Goal: Communication & Community: Answer question/provide support

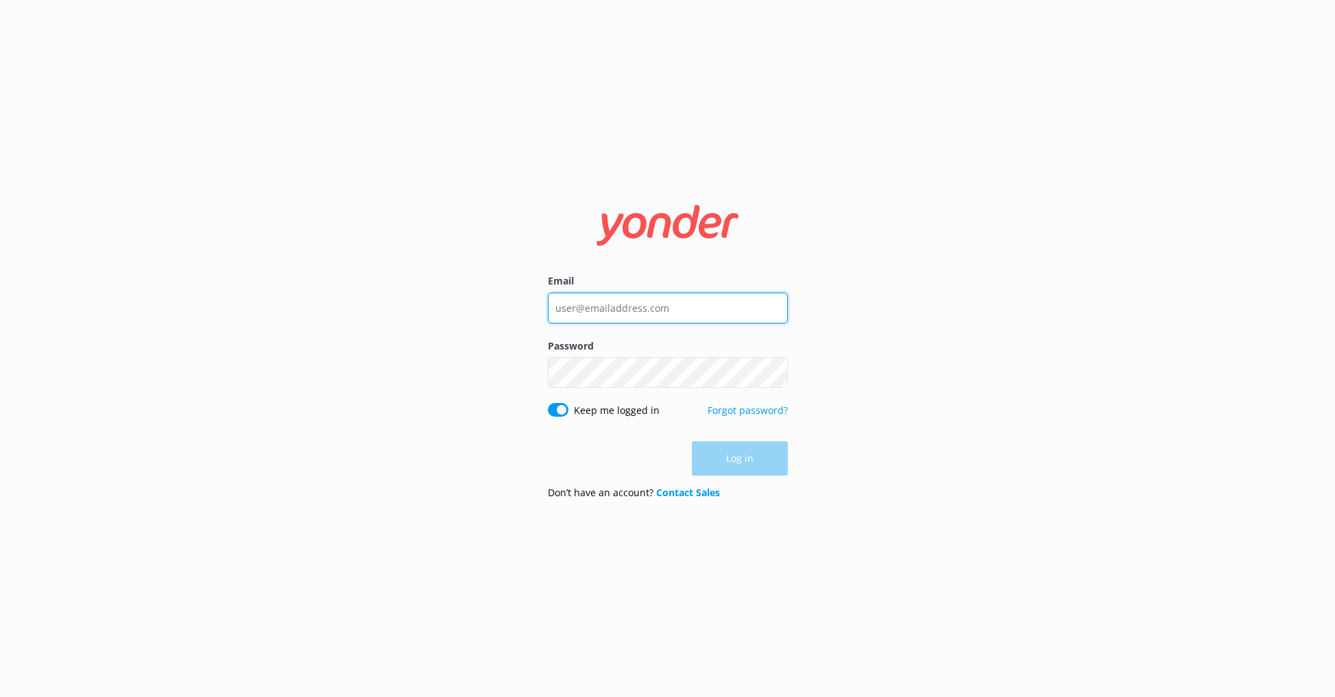
type input "[PERSON_NAME][EMAIL_ADDRESS][DOMAIN_NAME]"
click at [770, 469] on div "Log in" at bounding box center [668, 459] width 240 height 34
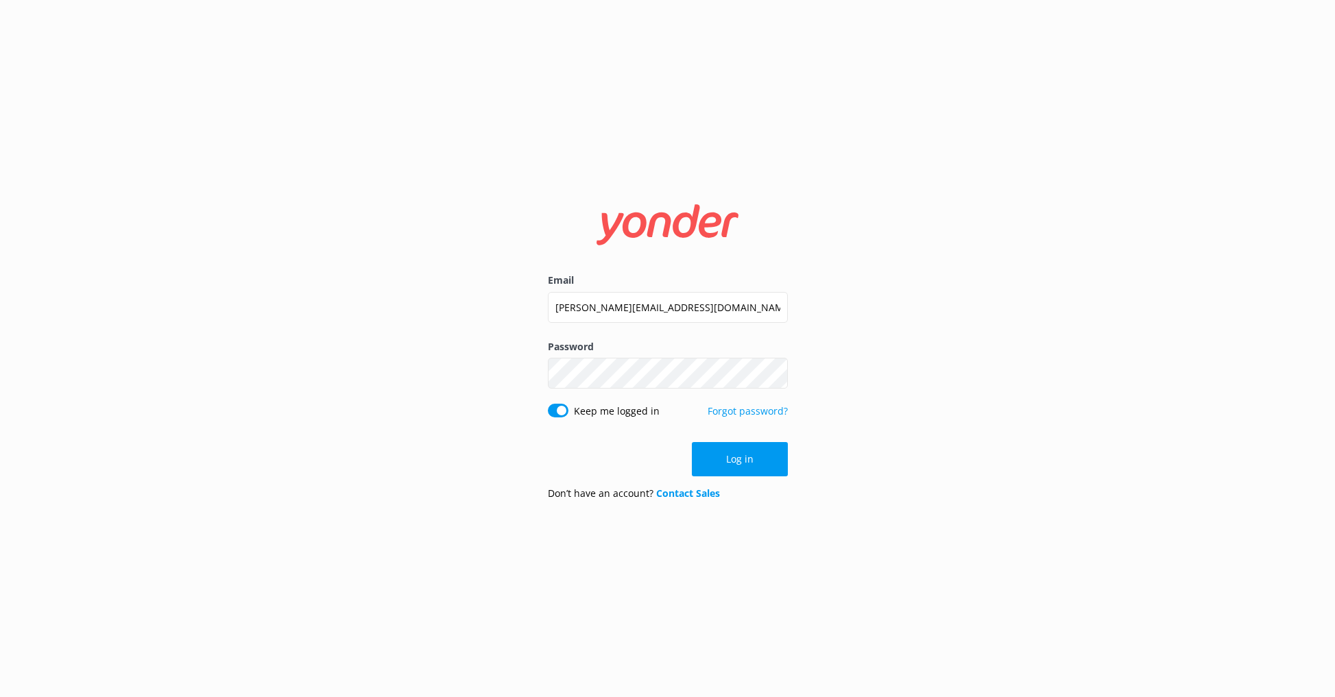
click at [769, 469] on button "Log in" at bounding box center [740, 459] width 96 height 34
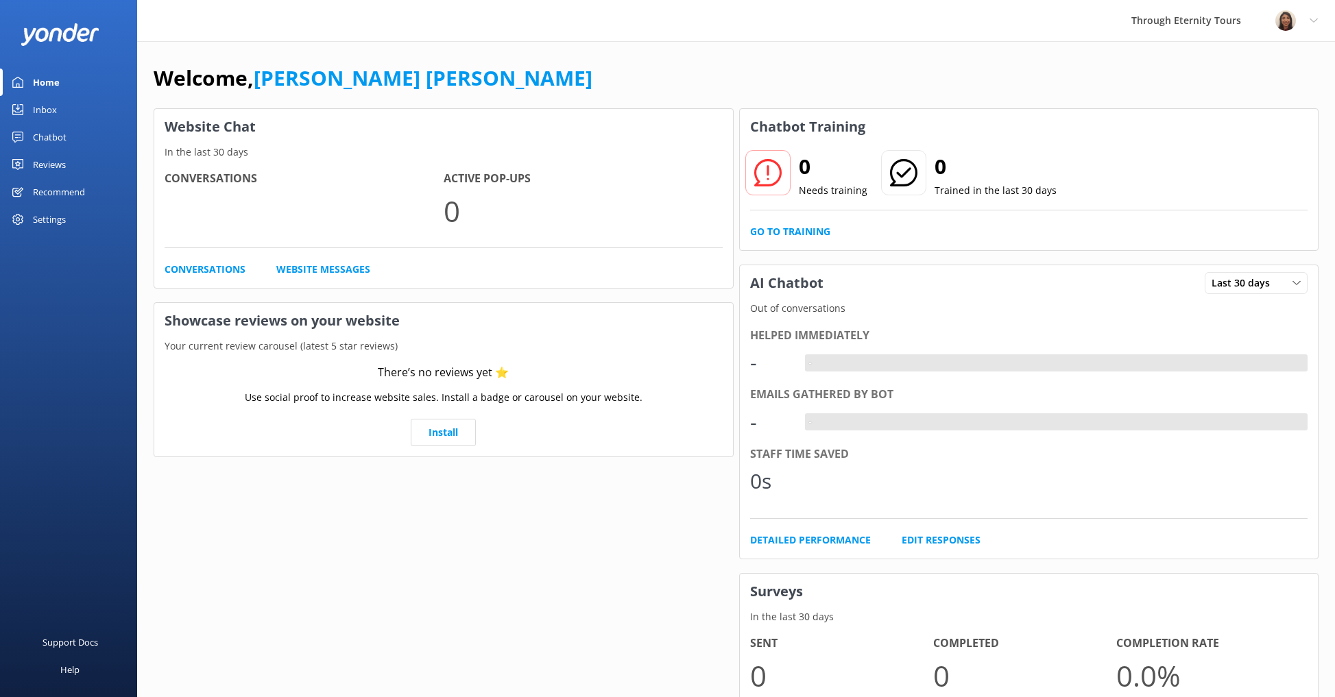
click at [39, 115] on div "Inbox" at bounding box center [45, 109] width 24 height 27
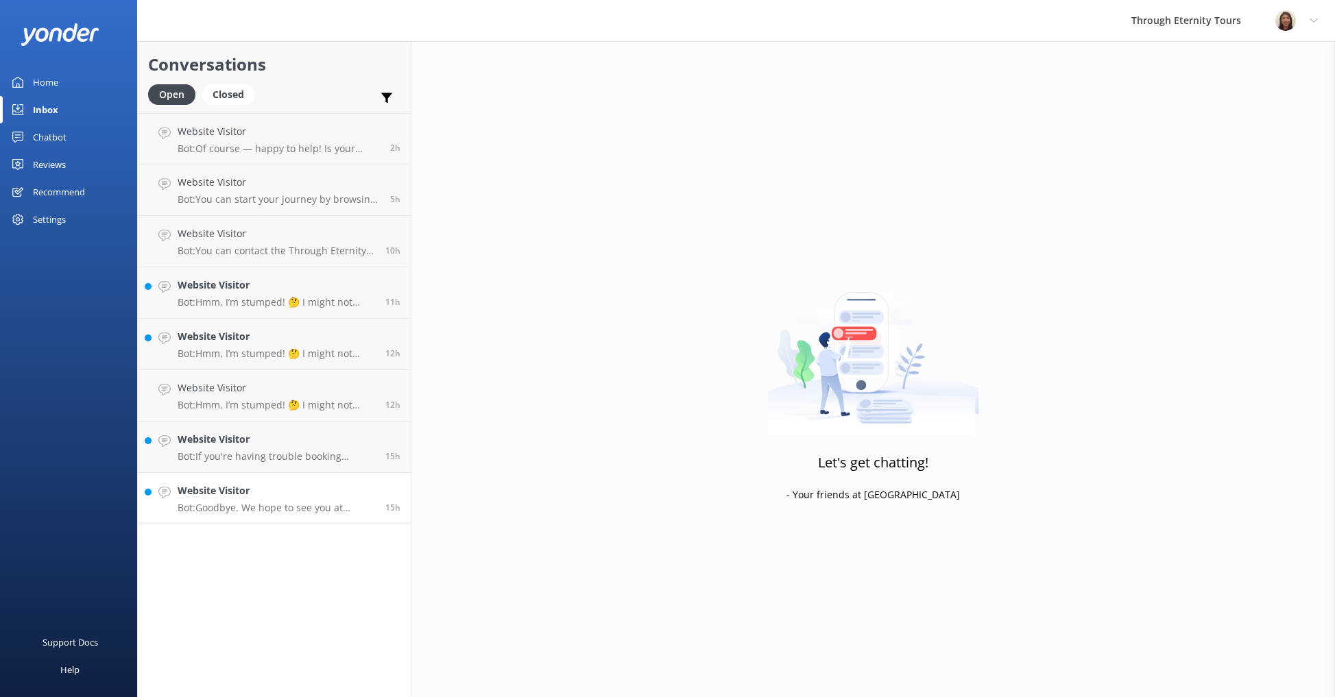
click at [177, 481] on link "Website Visitor Bot: Goodbye. We hope to see you at Through Eternity Tours soon…" at bounding box center [274, 498] width 273 height 51
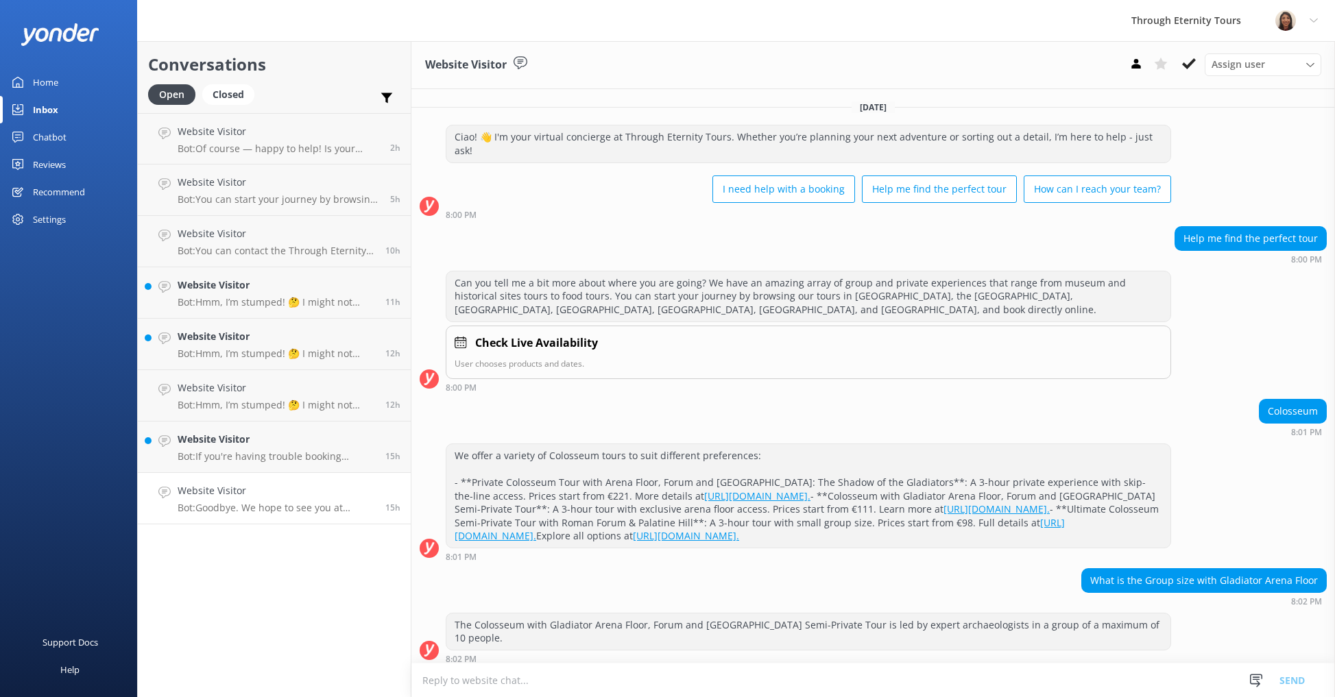
click at [1183, 66] on icon at bounding box center [1189, 64] width 14 height 14
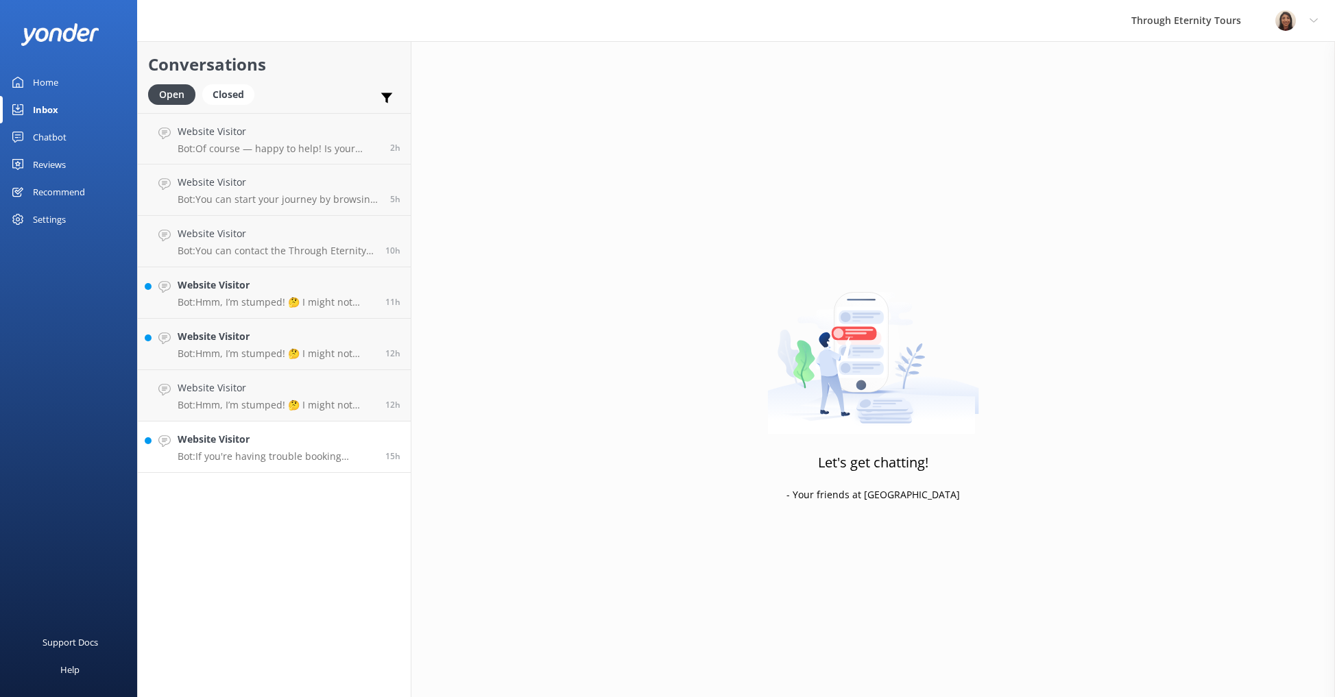
click at [278, 437] on h4 "Website Visitor" at bounding box center [276, 439] width 197 height 15
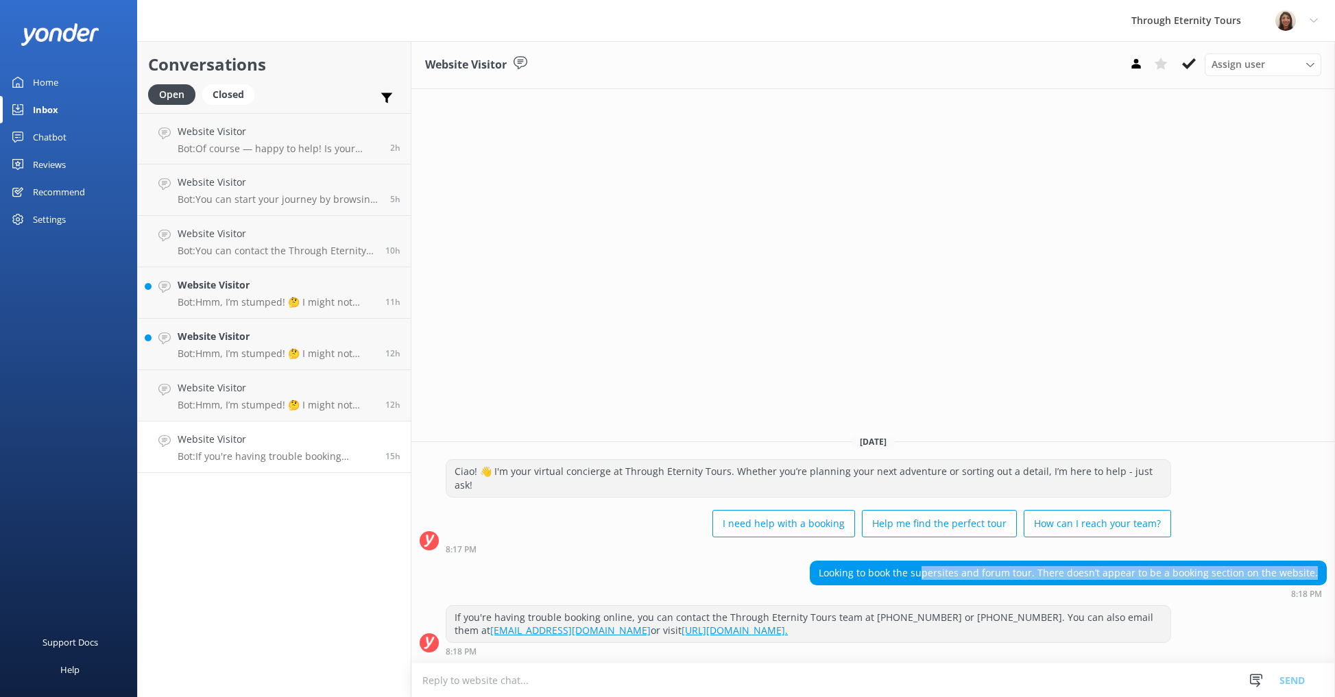
drag, startPoint x: 931, startPoint y: 575, endPoint x: 1137, endPoint y: 582, distance: 206.5
click at [1137, 582] on div "Looking to book the supersites and forum tour. There doesn’t appear to be a boo…" at bounding box center [1068, 572] width 516 height 23
click at [281, 455] on p "Bot: If you're having trouble booking online, you can contact the Through Etern…" at bounding box center [276, 456] width 197 height 12
click at [884, 676] on textarea at bounding box center [872, 681] width 923 height 34
paste textarea "Hello, my name is [PERSON_NAME] from Through Eternity Tours. Thank you for your…"
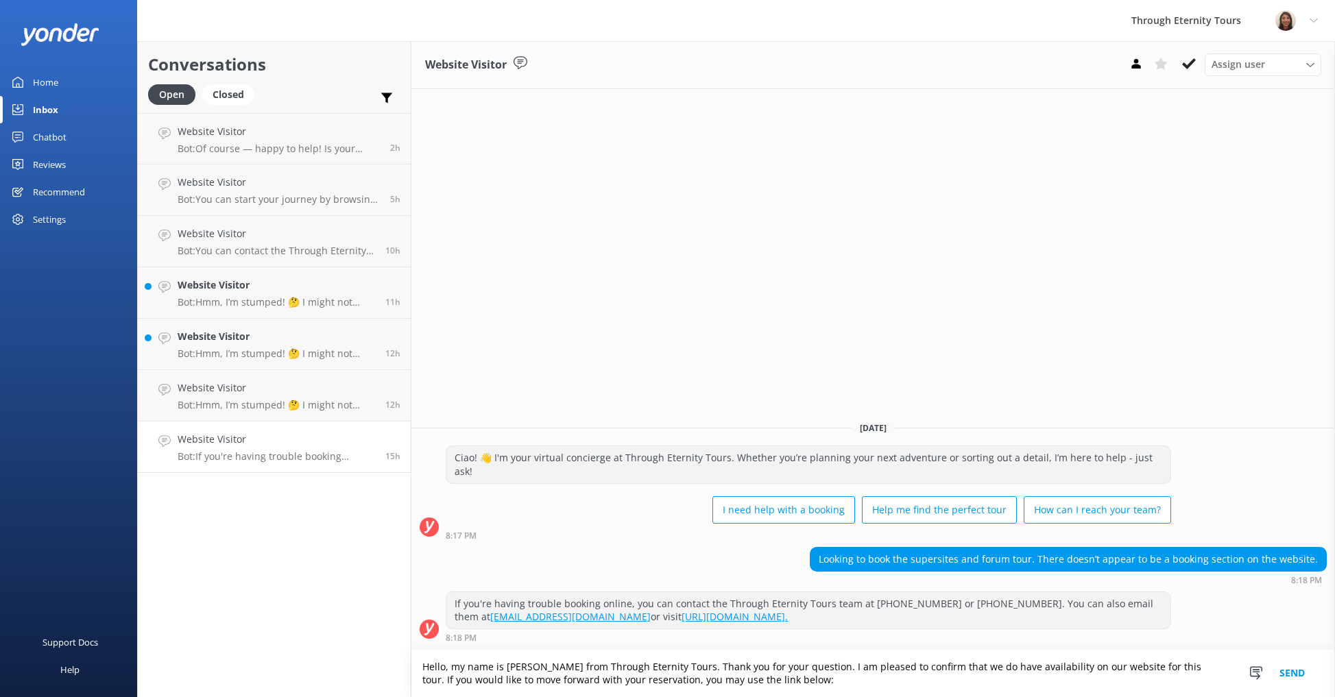
paste textarea "[URL][DOMAIN_NAME][PERSON_NAME]"
type textarea "Hello, my name is [PERSON_NAME] from Through Eternity Tours. Thank you for your…"
click at [1291, 668] on button "Send" at bounding box center [1291, 673] width 51 height 47
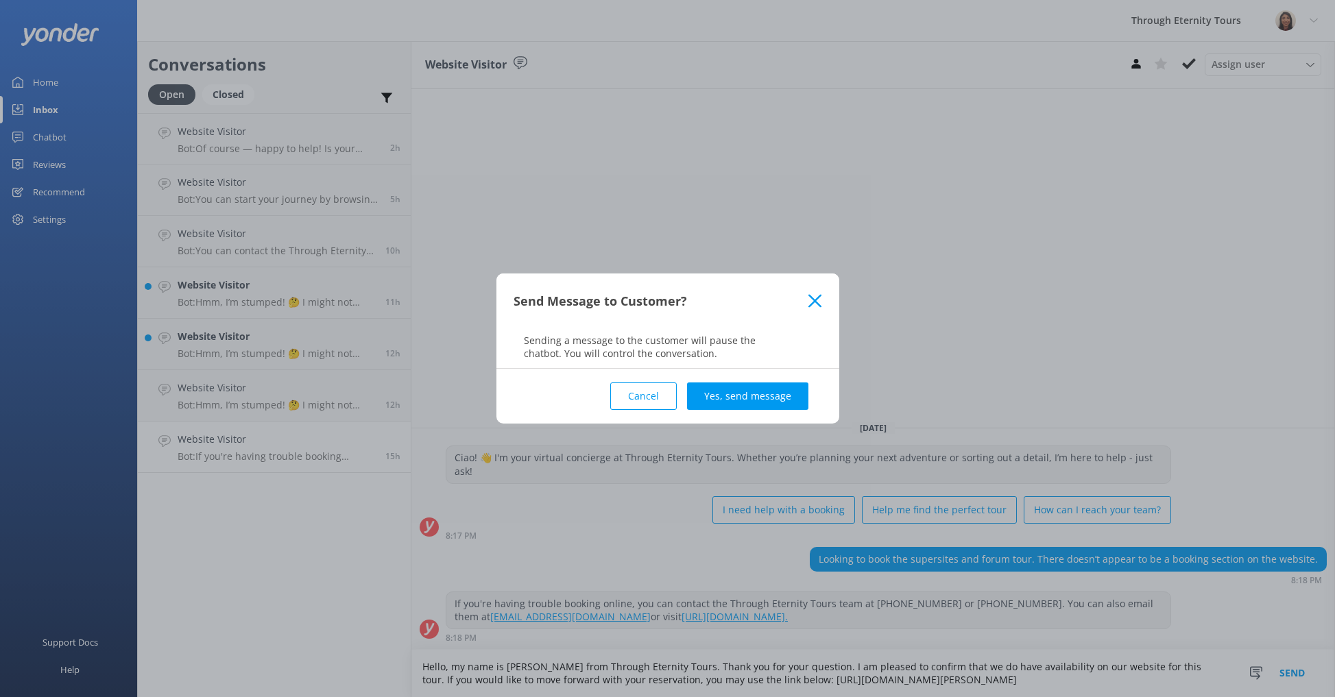
click at [755, 394] on button "Yes, send message" at bounding box center [747, 396] width 121 height 27
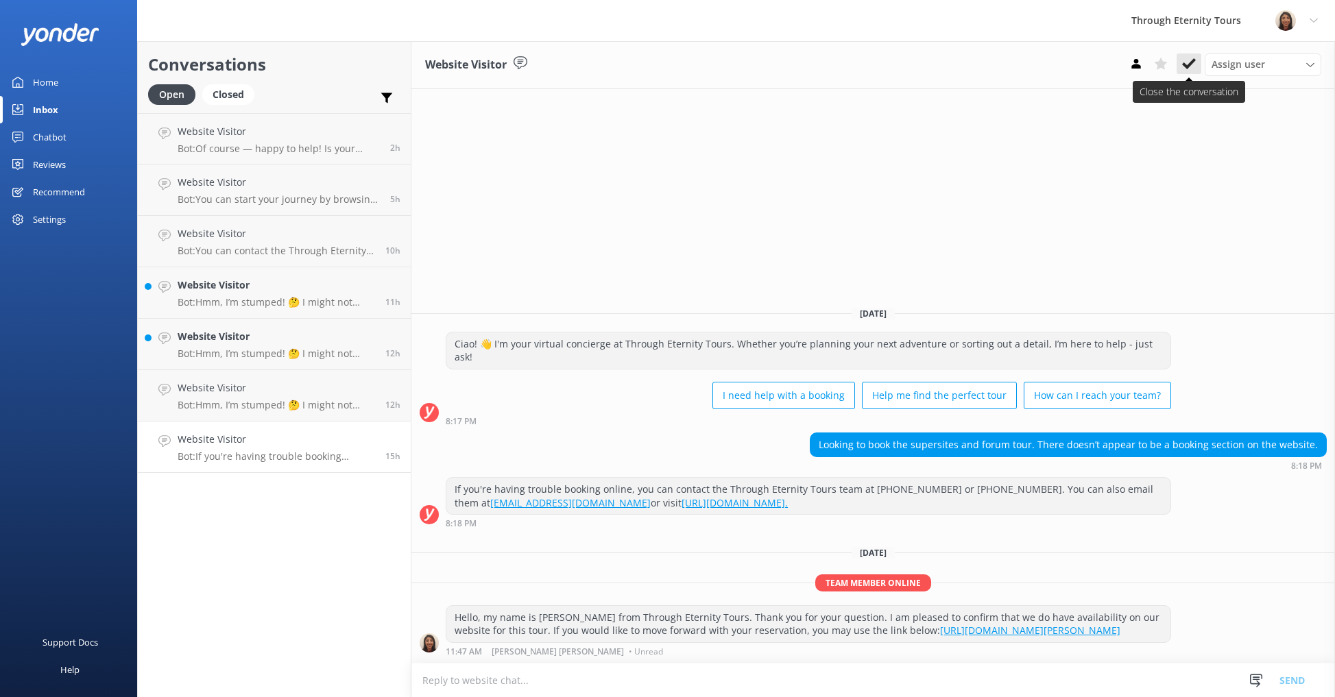
click at [1189, 62] on icon at bounding box center [1189, 64] width 14 height 14
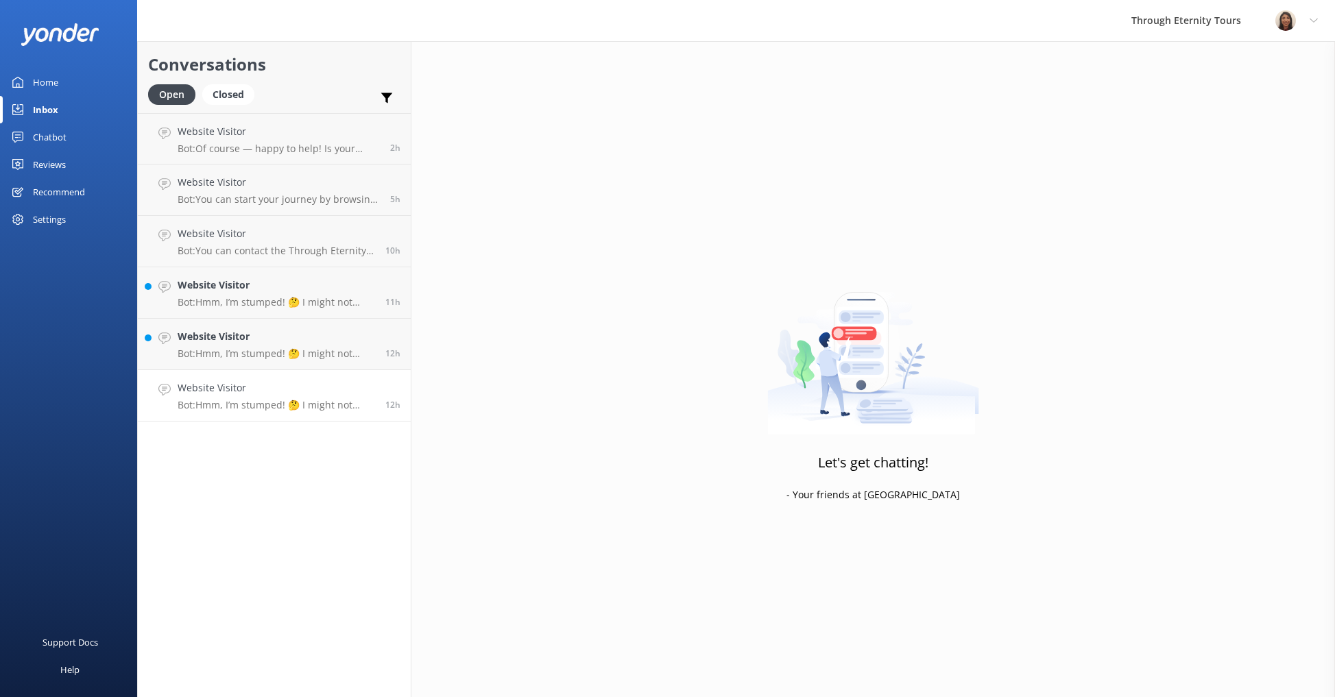
click at [258, 398] on div "Website Visitor Bot: Hmm, I’m stumped! 🤔 I might not have the answer to that on…" at bounding box center [276, 395] width 197 height 30
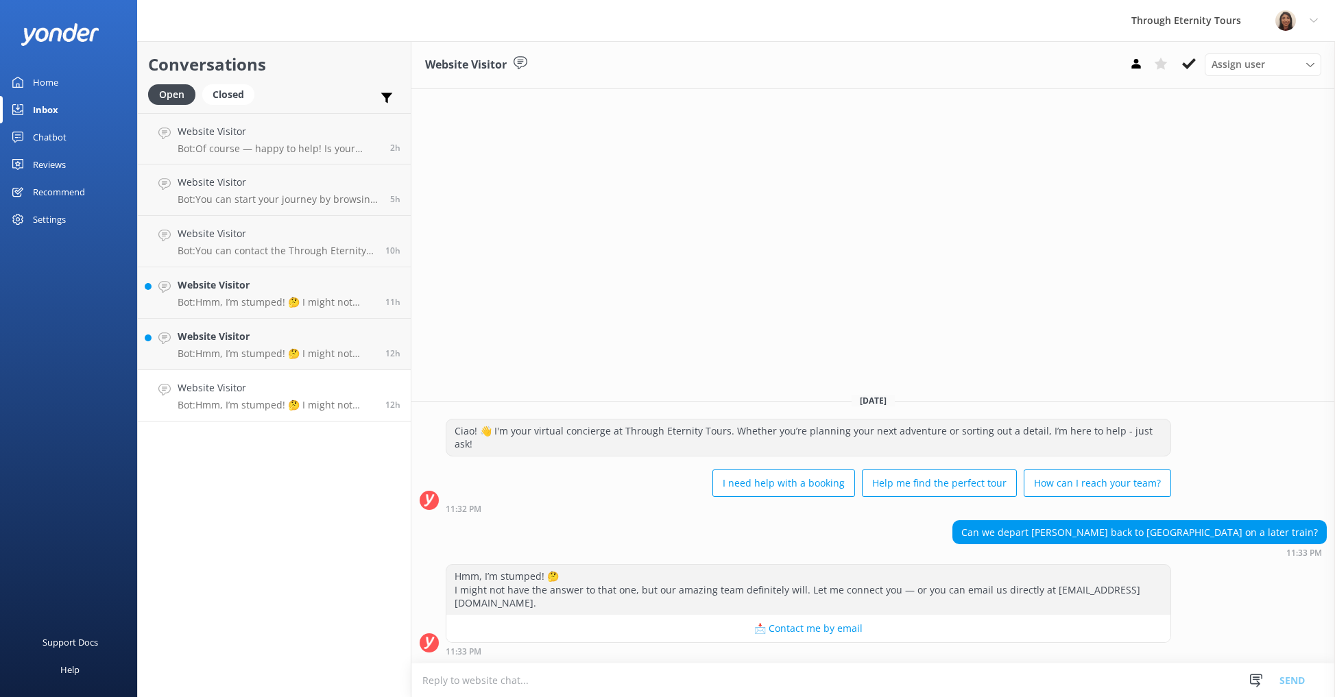
click at [1077, 681] on textarea at bounding box center [872, 681] width 923 height 34
click at [1253, 75] on div "Assign user [PERSON_NAME] [PERSON_NAME] [PERSON_NAME] Nadya Oks [PERSON_NAME] […" at bounding box center [1263, 64] width 117 height 22
click at [1249, 68] on span "Assign user" at bounding box center [1237, 64] width 53 height 15
click at [1249, 61] on span "Assign user" at bounding box center [1237, 64] width 53 height 15
click at [1247, 186] on link "[PERSON_NAME] [PERSON_NAME]" at bounding box center [1266, 183] width 122 height 42
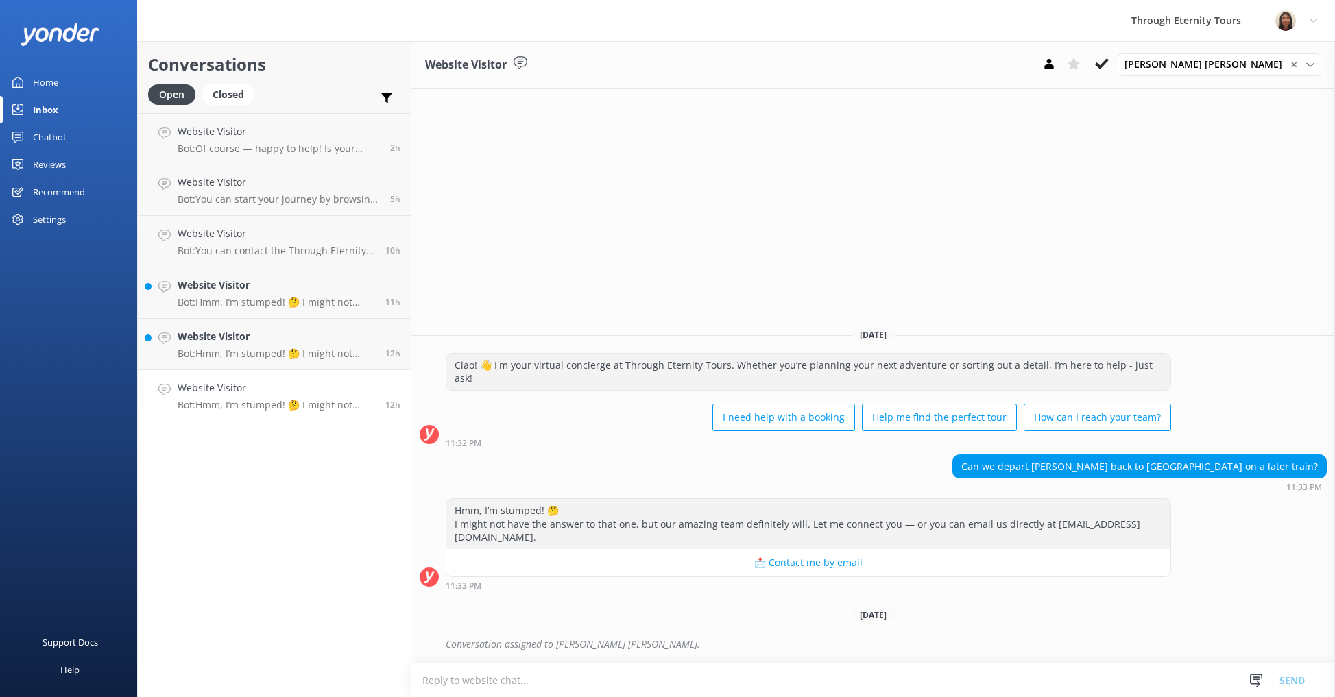
click at [540, 682] on textarea at bounding box center [872, 681] width 923 height 34
paste textarea "Hello, my name is [PERSON_NAME] from Through Eternity Tours. Thank you for your…"
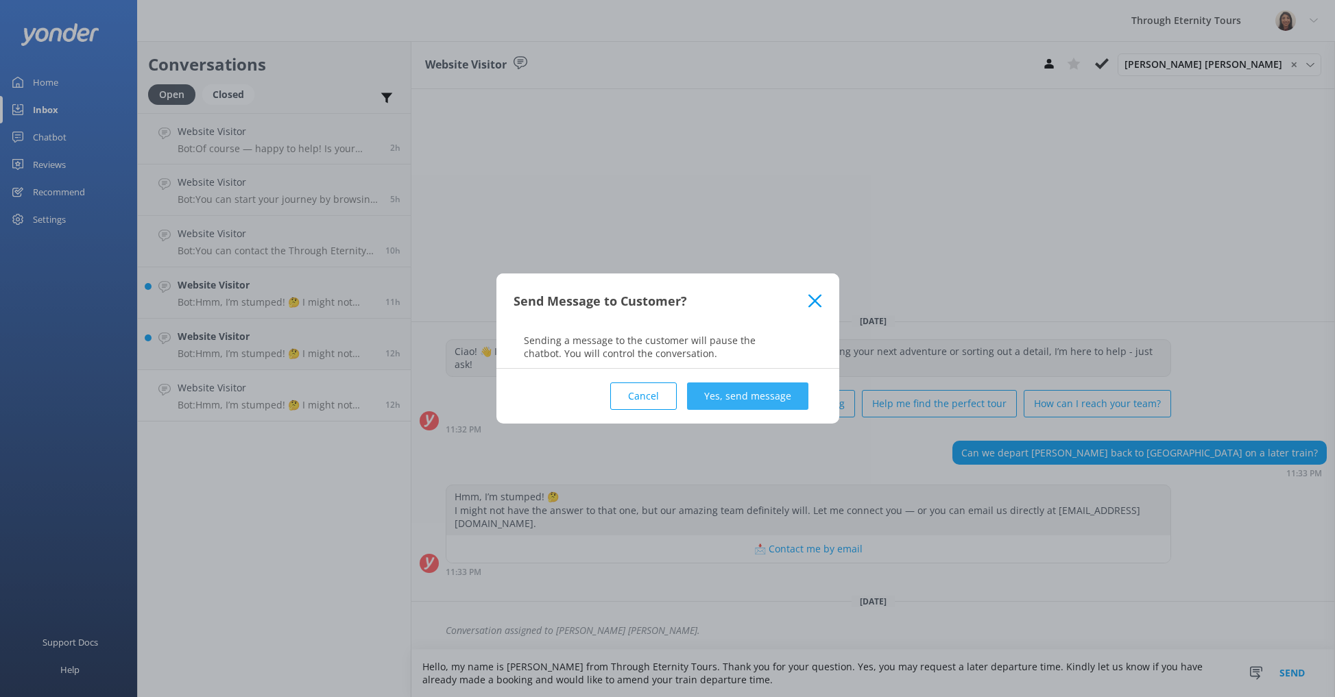
type textarea "Hello, my name is [PERSON_NAME] from Through Eternity Tours. Thank you for your…"
click at [780, 395] on button "Yes, send message" at bounding box center [747, 396] width 121 height 27
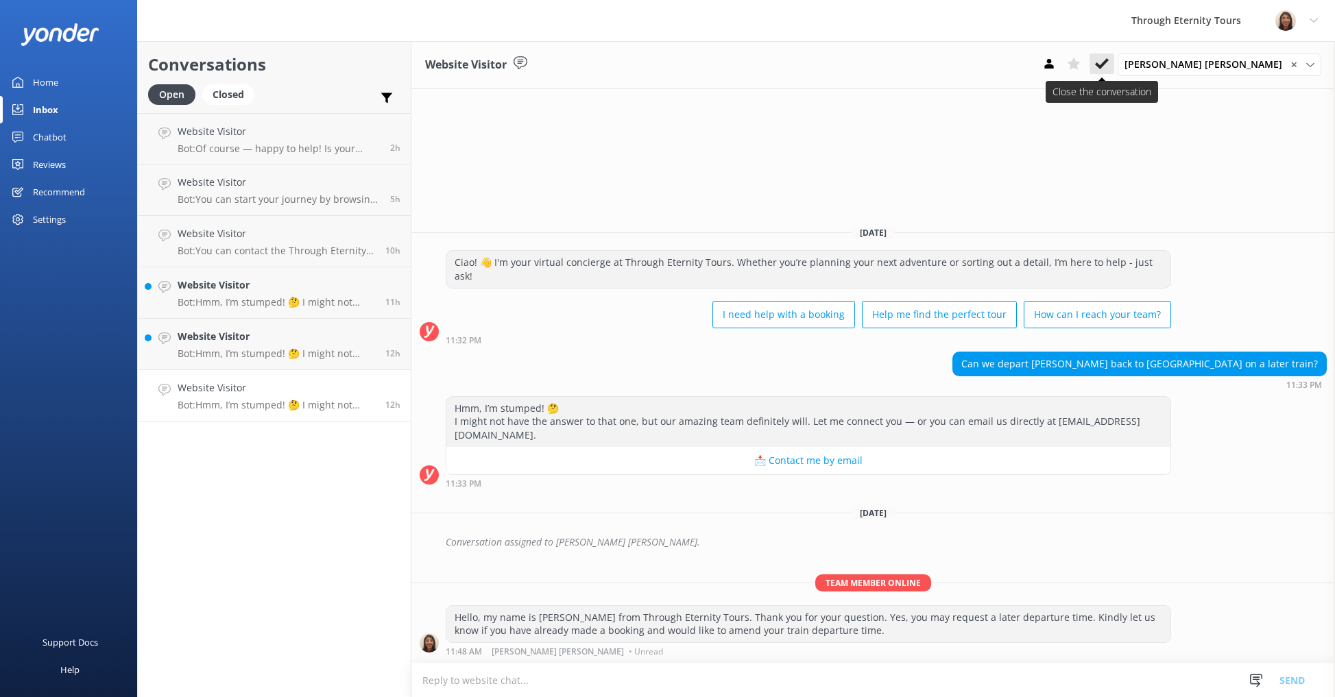
click at [1109, 64] on icon at bounding box center [1102, 64] width 14 height 14
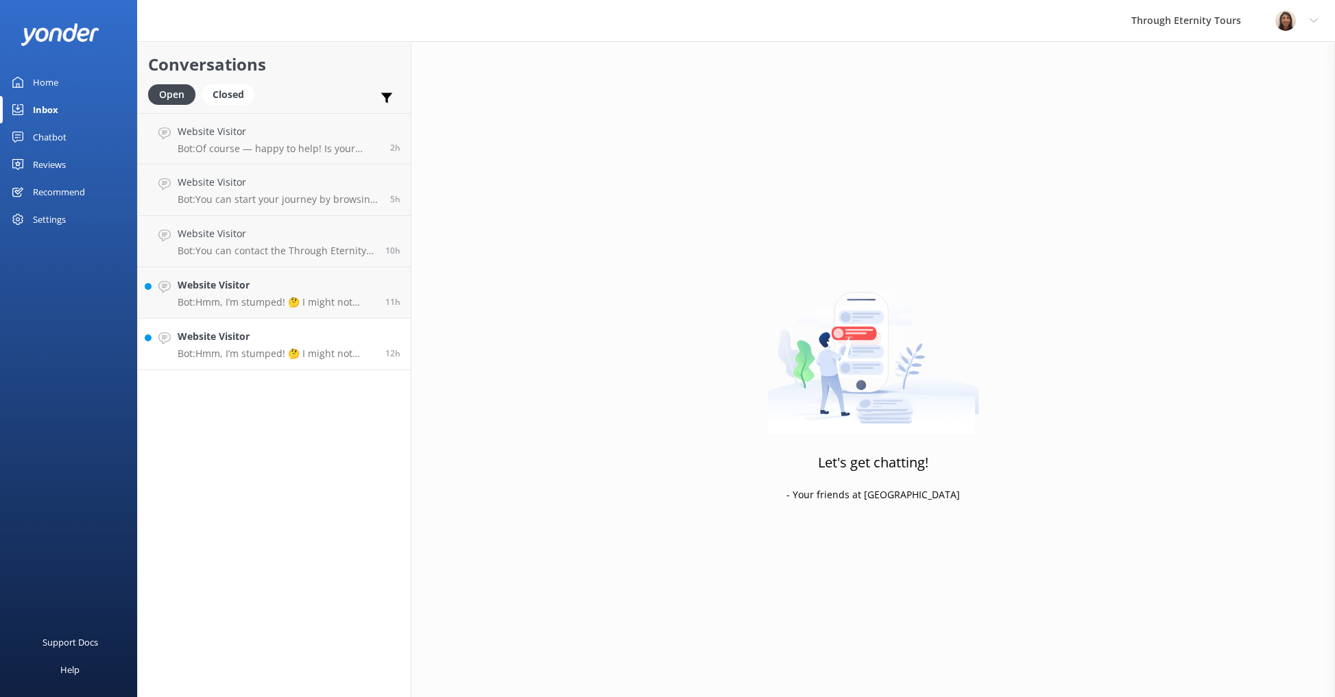
click at [253, 359] on p "Bot: Hmm, I’m stumped! 🤔 I might not have the answer to that one, but our amazi…" at bounding box center [276, 354] width 197 height 12
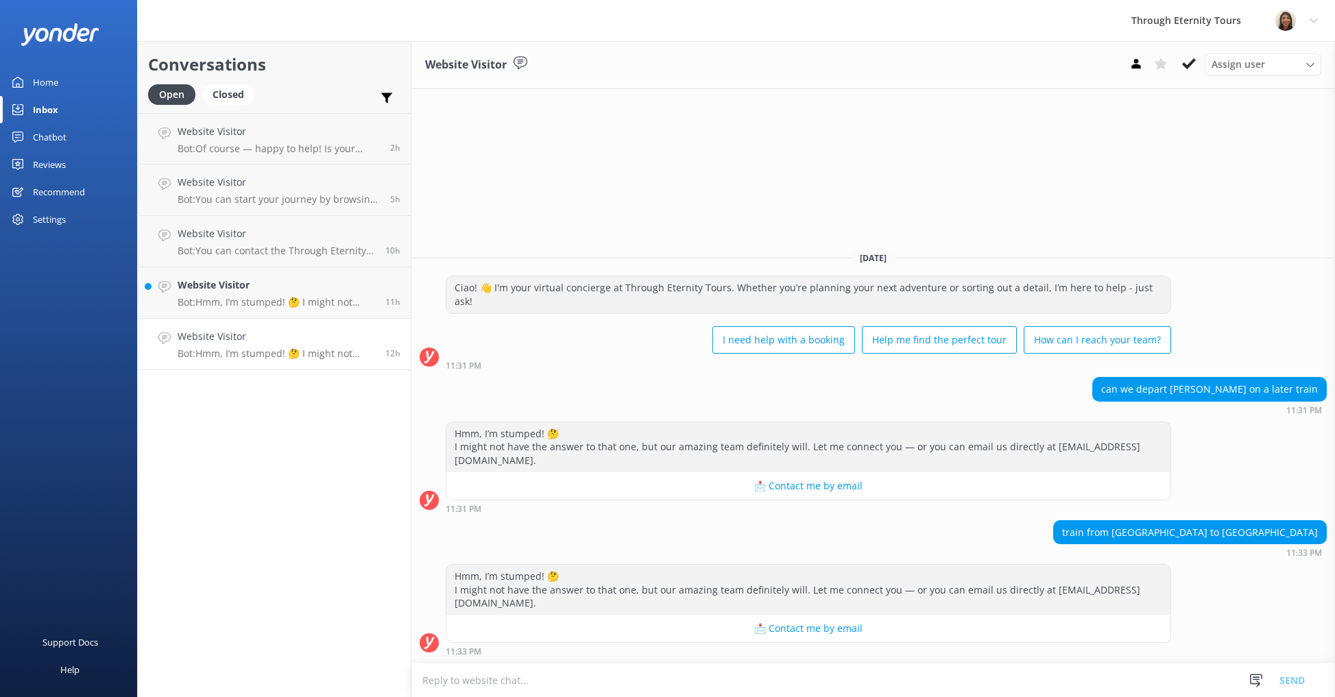
click at [1043, 676] on textarea at bounding box center [872, 681] width 923 height 34
click at [290, 297] on p "Bot: Hmm, I’m stumped! 🤔 I might not have the answer to that one, but our amazi…" at bounding box center [276, 302] width 197 height 12
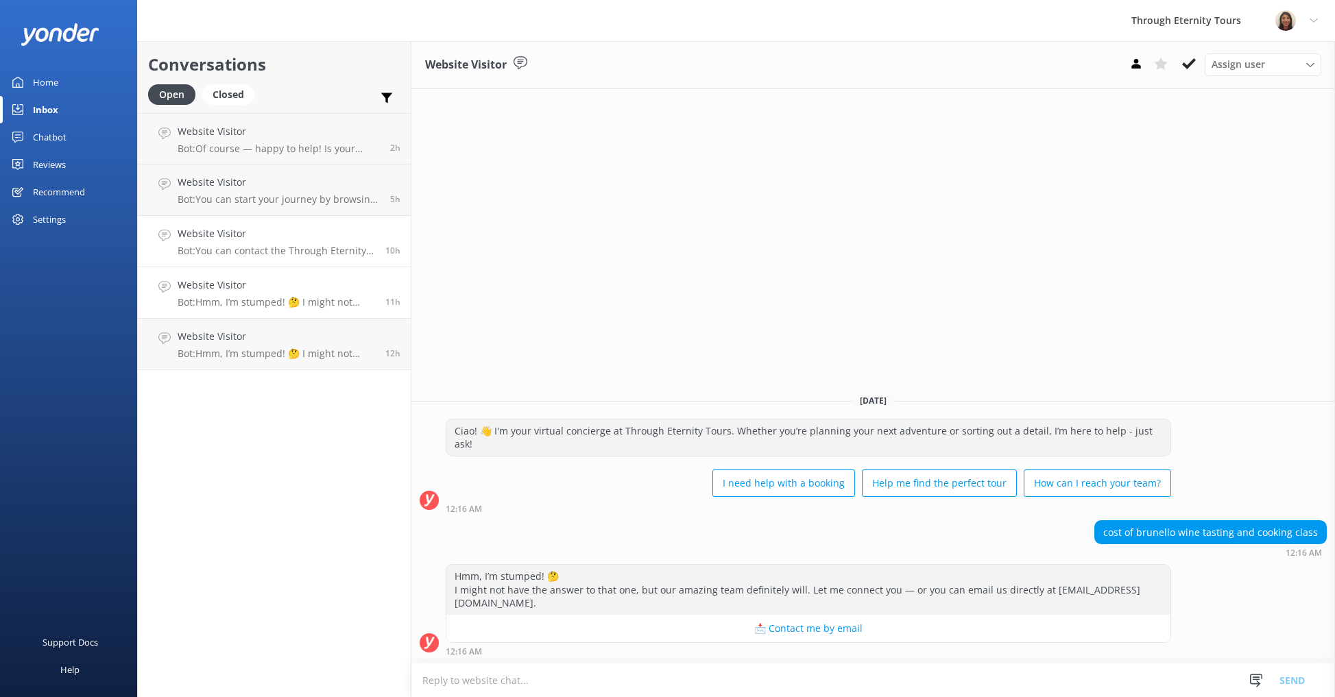
click at [250, 243] on div "Website Visitor Bot: You can contact the Through Eternity Tours team at [PHONE_…" at bounding box center [276, 241] width 197 height 30
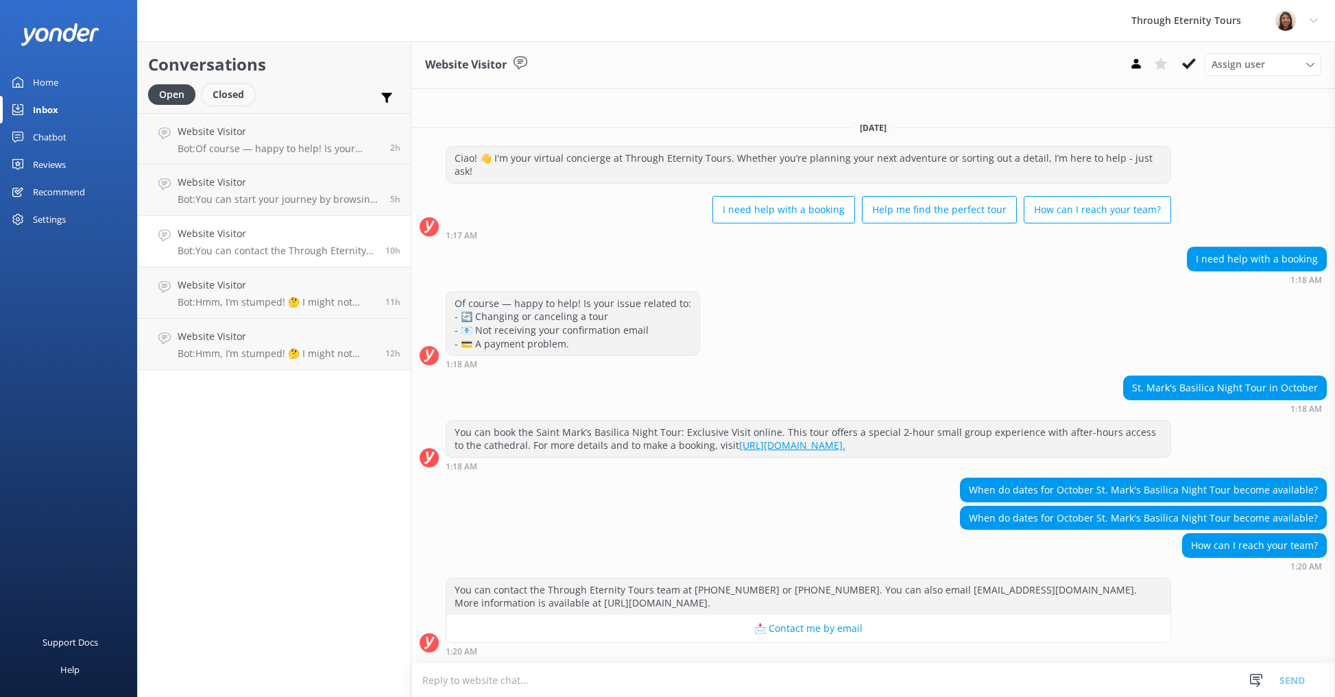
click at [227, 95] on div "Closed" at bounding box center [228, 94] width 52 height 21
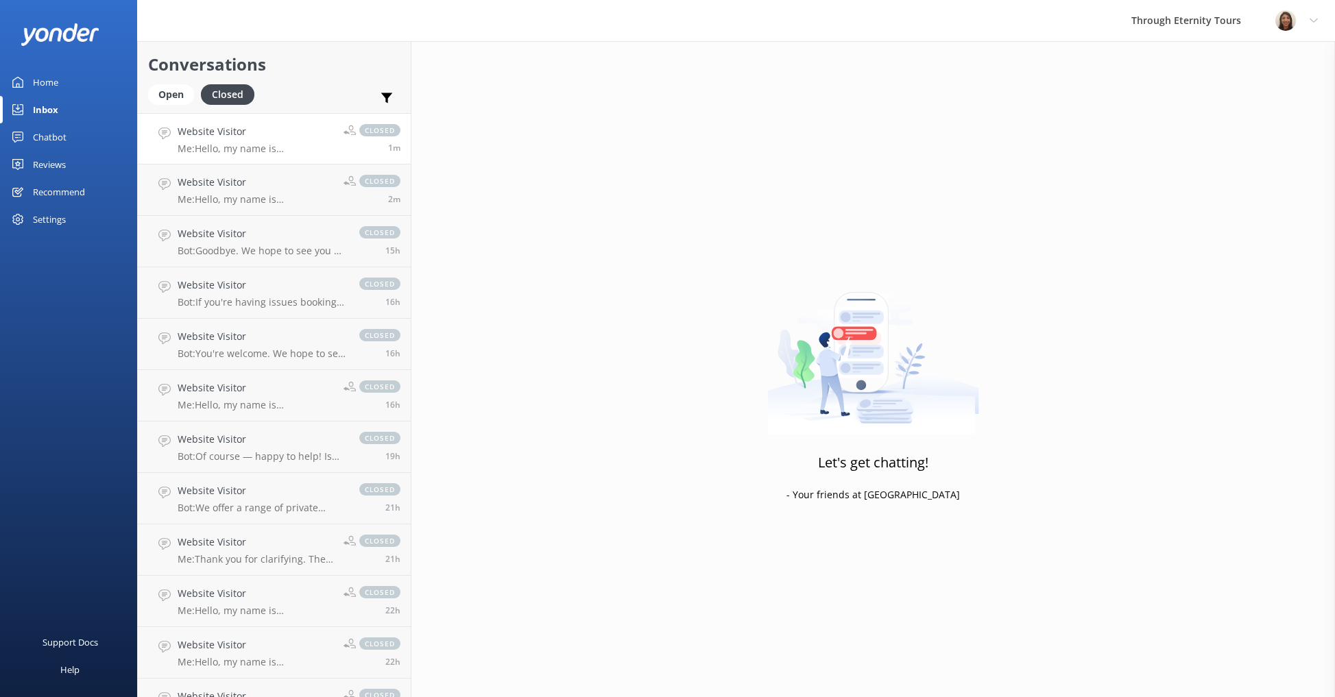
click at [256, 127] on h4 "Website Visitor" at bounding box center [256, 131] width 156 height 15
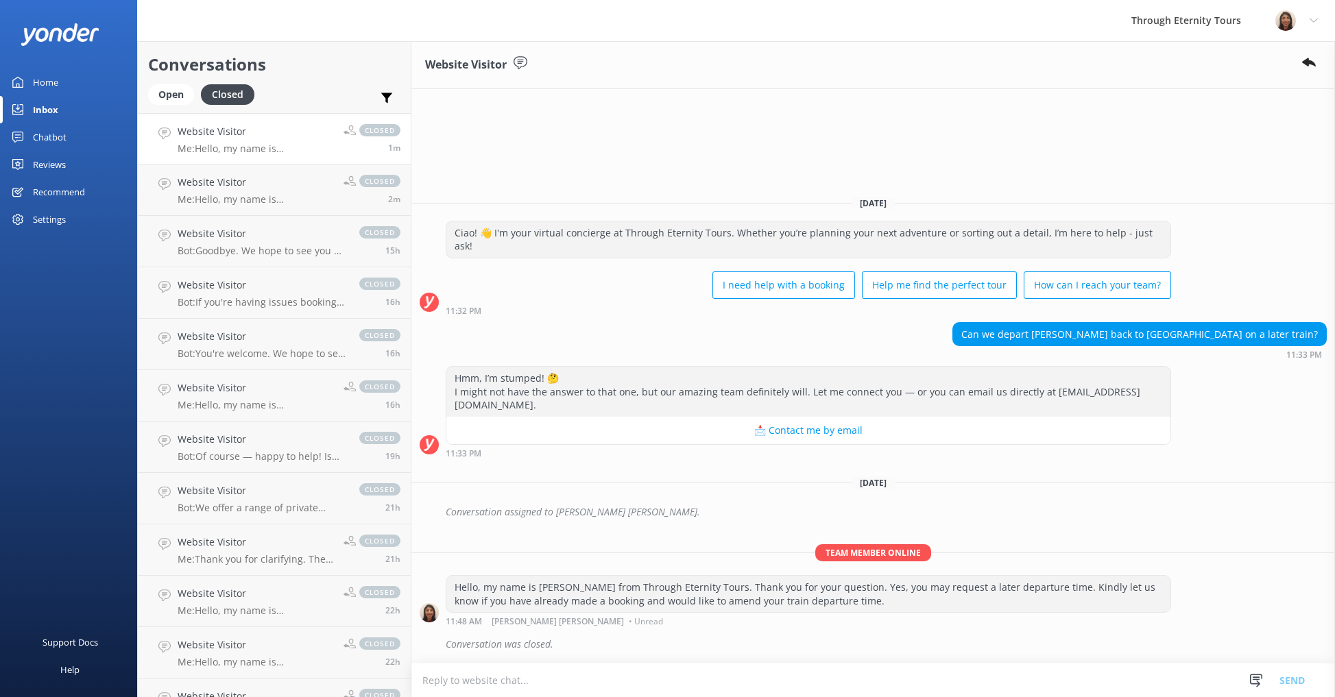
click at [793, 598] on div "Hello, my name is [PERSON_NAME] from Through Eternity Tours. Thank you for your…" at bounding box center [808, 594] width 724 height 36
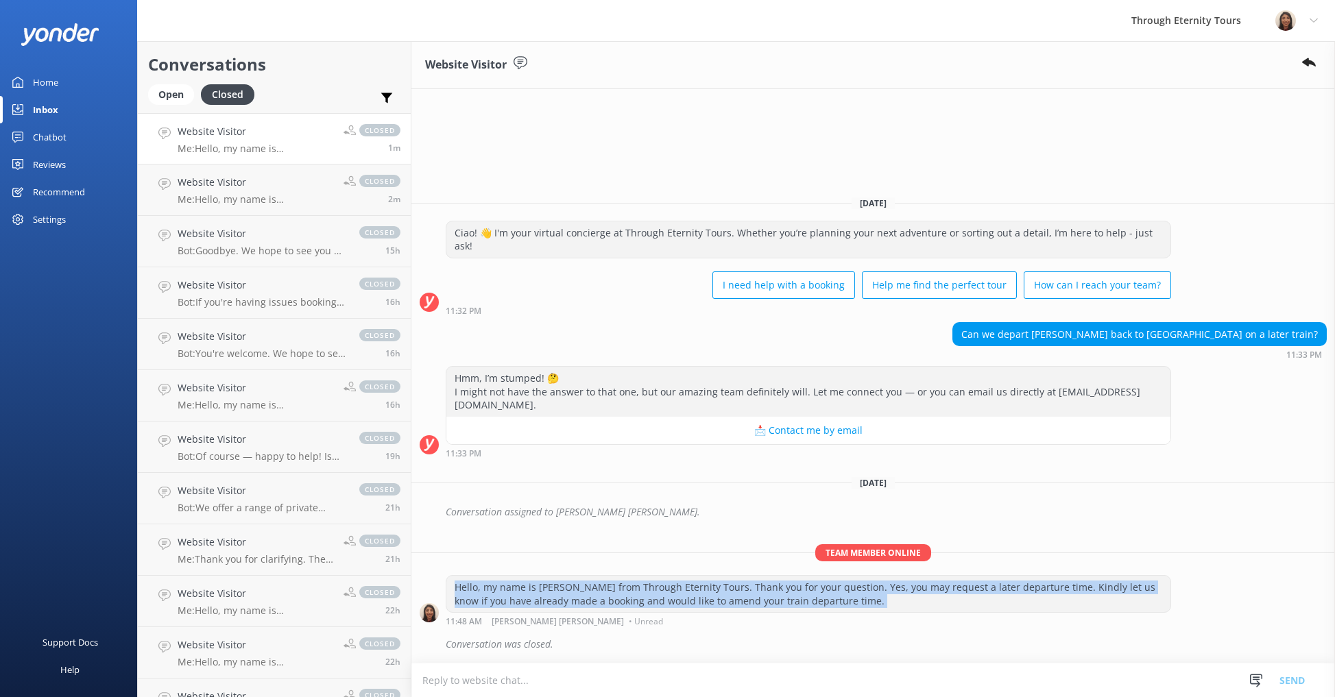
click at [793, 598] on div "Hello, my name is [PERSON_NAME] from Through Eternity Tours. Thank you for your…" at bounding box center [808, 594] width 724 height 36
copy div "Hello, my name is [PERSON_NAME] from Through Eternity Tours. Thank you for your…"
click at [157, 99] on div "Open" at bounding box center [171, 94] width 46 height 21
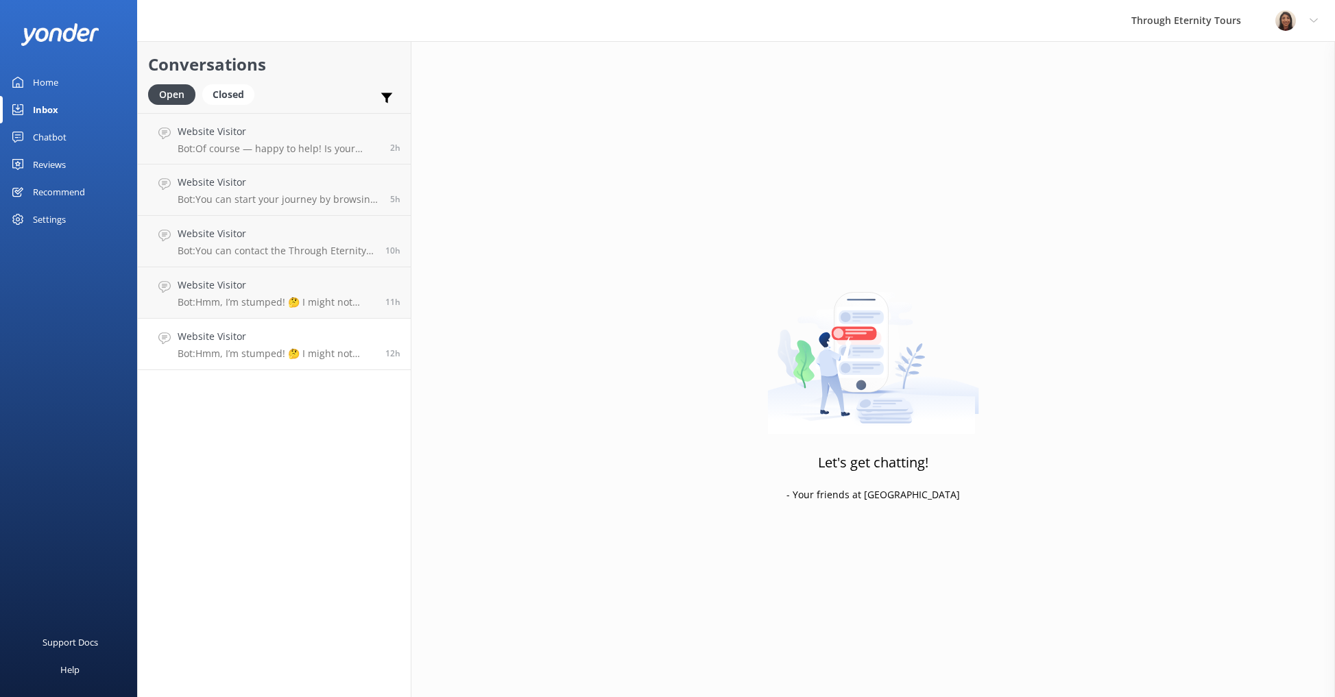
click at [245, 333] on h4 "Website Visitor" at bounding box center [276, 336] width 197 height 15
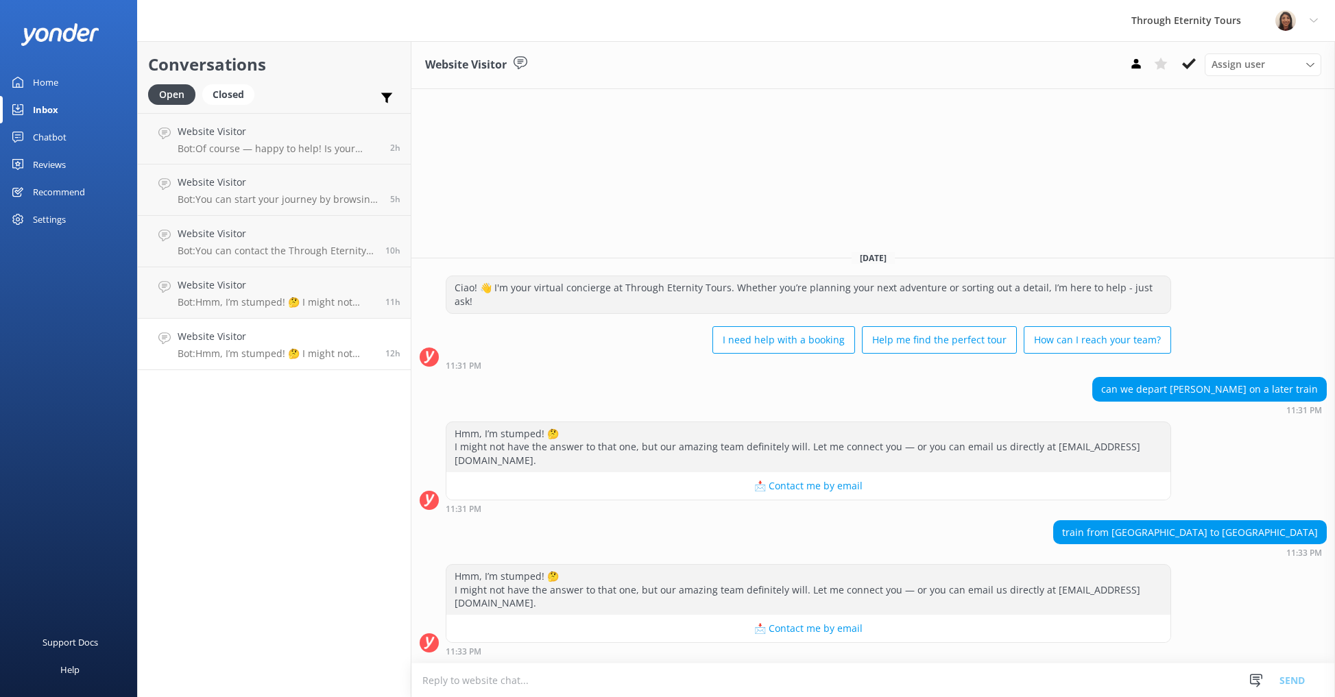
click at [758, 683] on textarea at bounding box center [872, 681] width 923 height 34
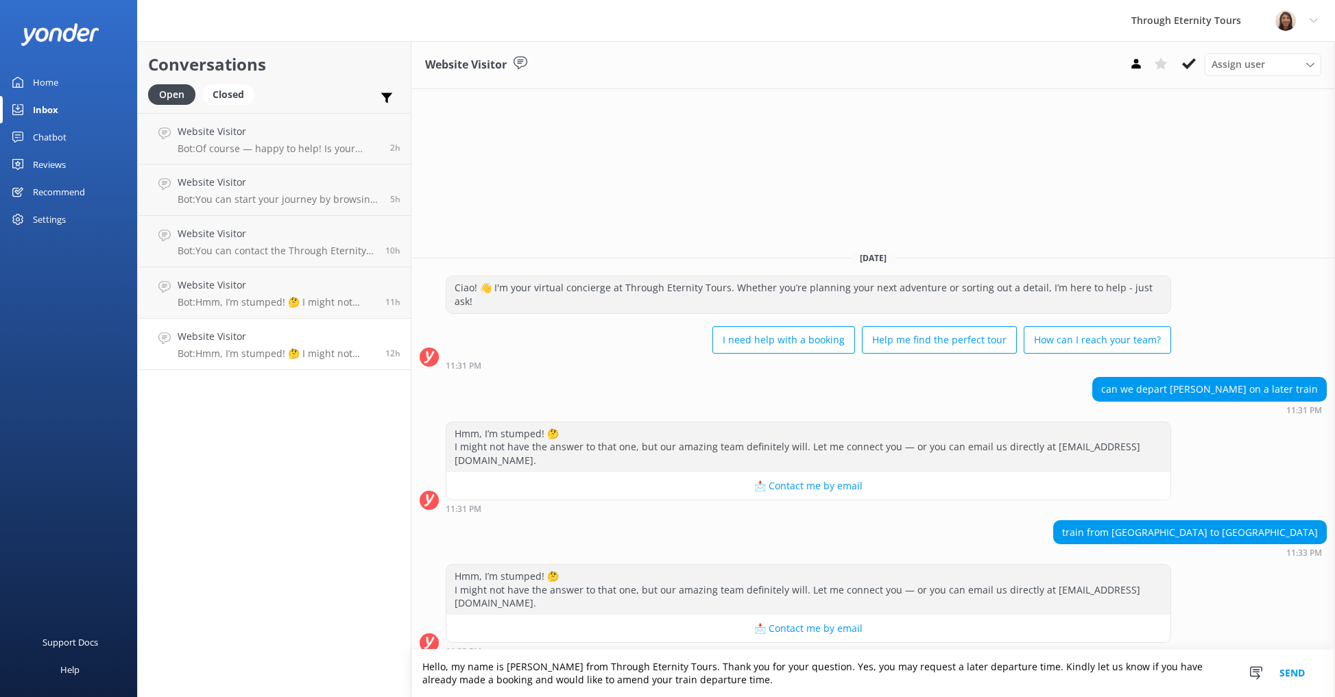
scroll to position [3, 0]
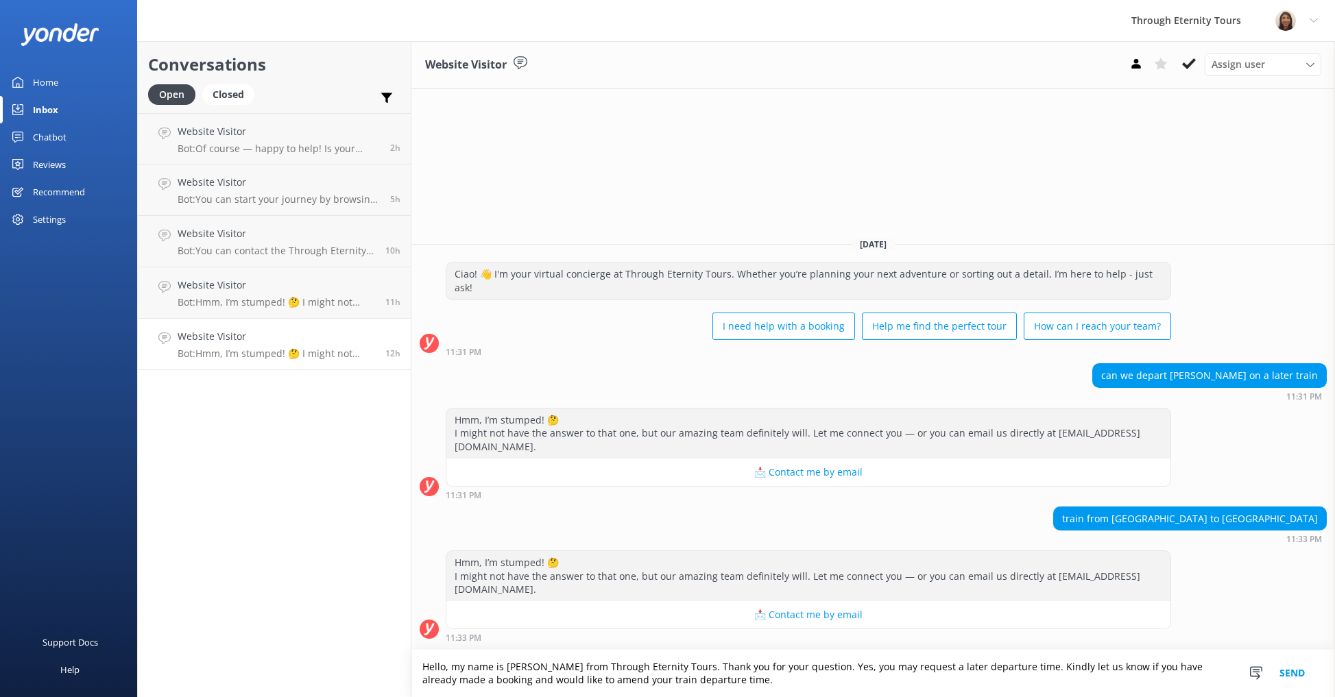
type textarea "Hello, my name is [PERSON_NAME] from Through Eternity Tours. Thank you for your…"
click at [1290, 670] on button "Send" at bounding box center [1291, 673] width 51 height 47
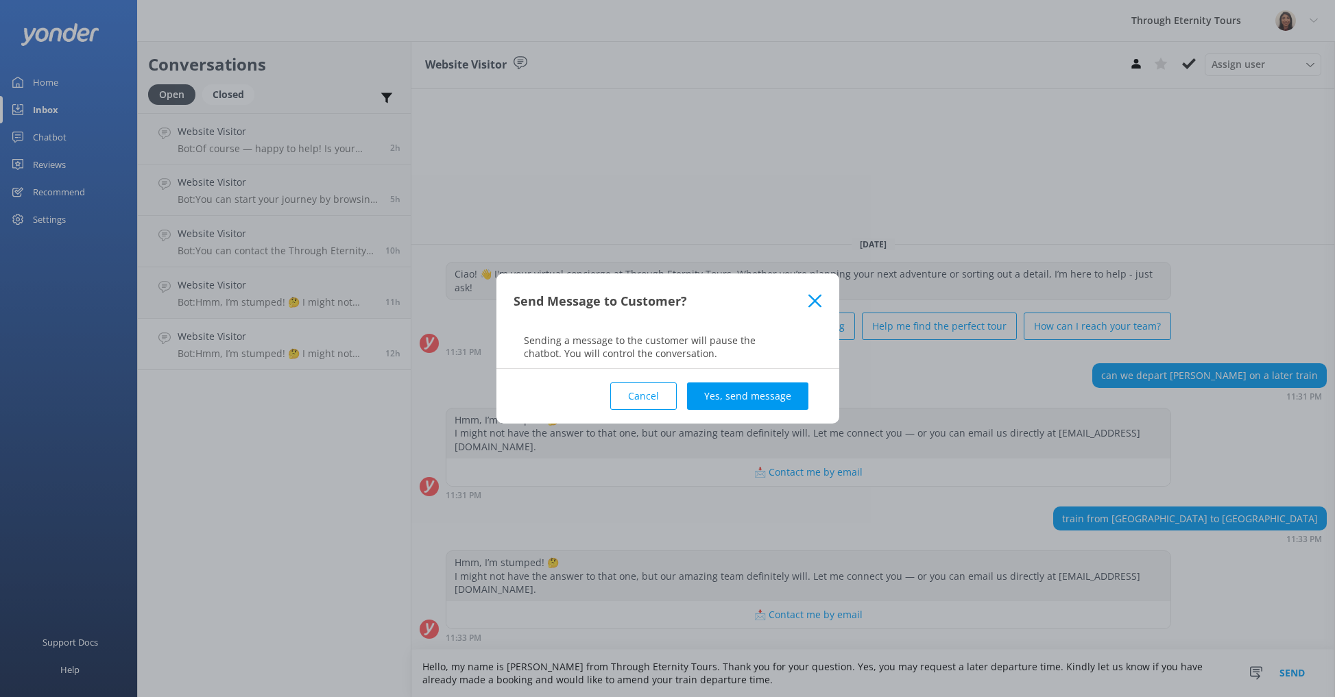
click at [768, 407] on button "Yes, send message" at bounding box center [747, 396] width 121 height 27
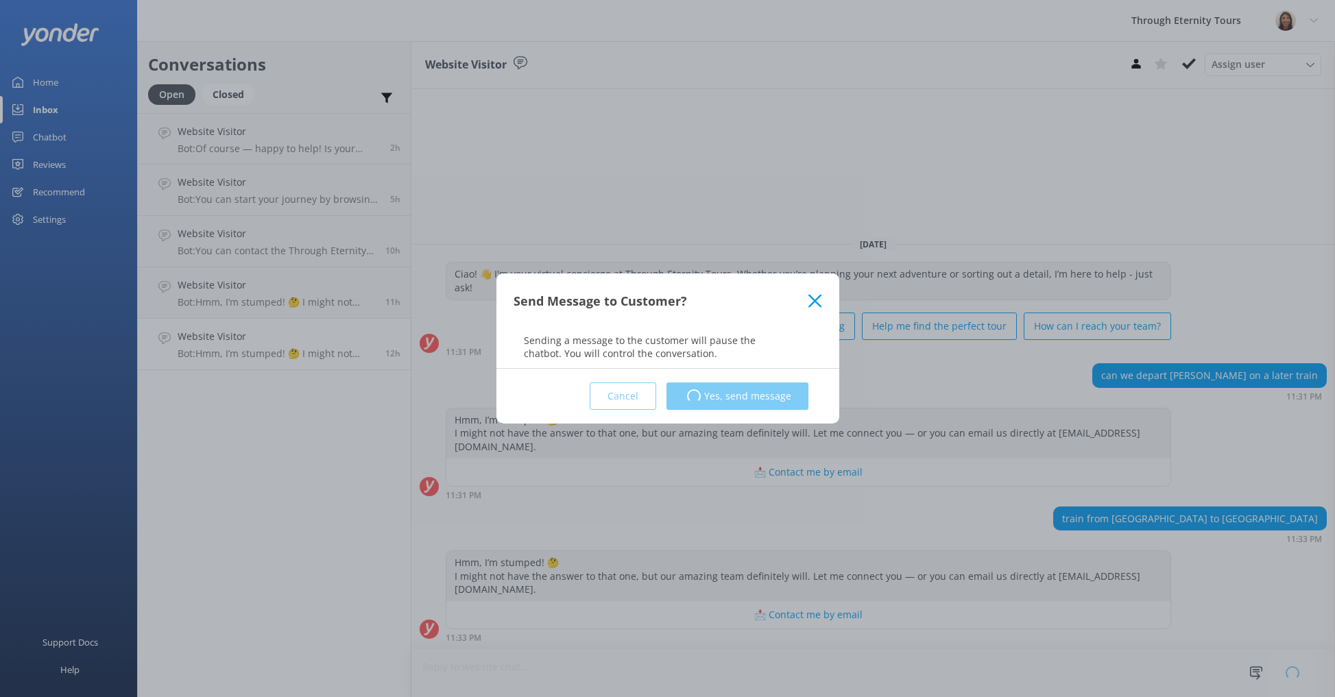
scroll to position [0, 0]
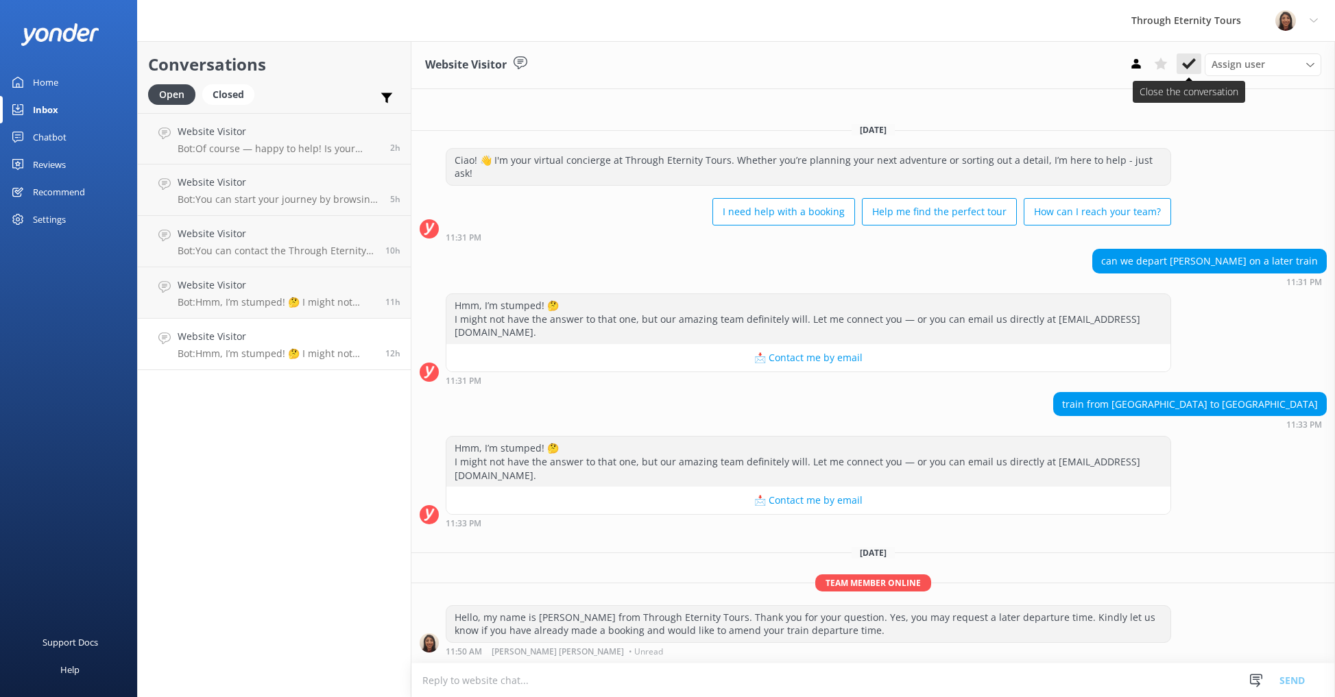
click at [1187, 67] on use at bounding box center [1189, 63] width 14 height 11
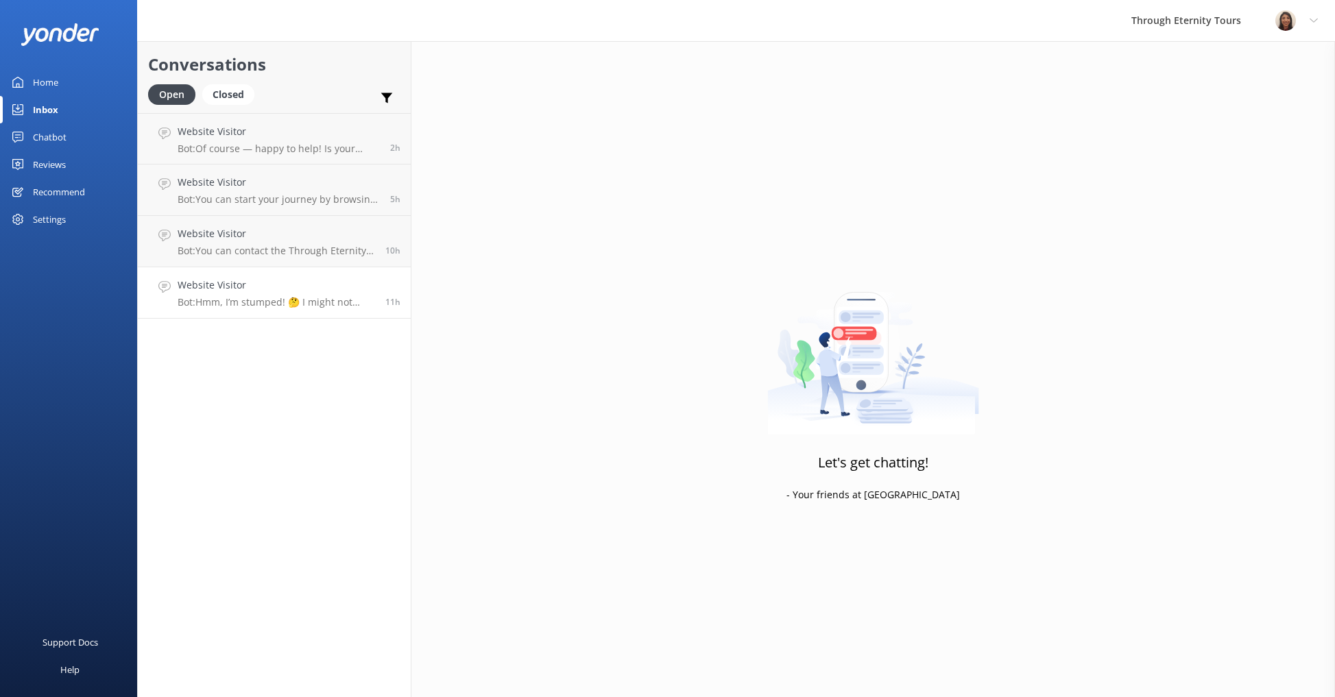
click at [219, 295] on div "Website Visitor Bot: Hmm, I’m stumped! 🤔 I might not have the answer to that on…" at bounding box center [276, 293] width 197 height 30
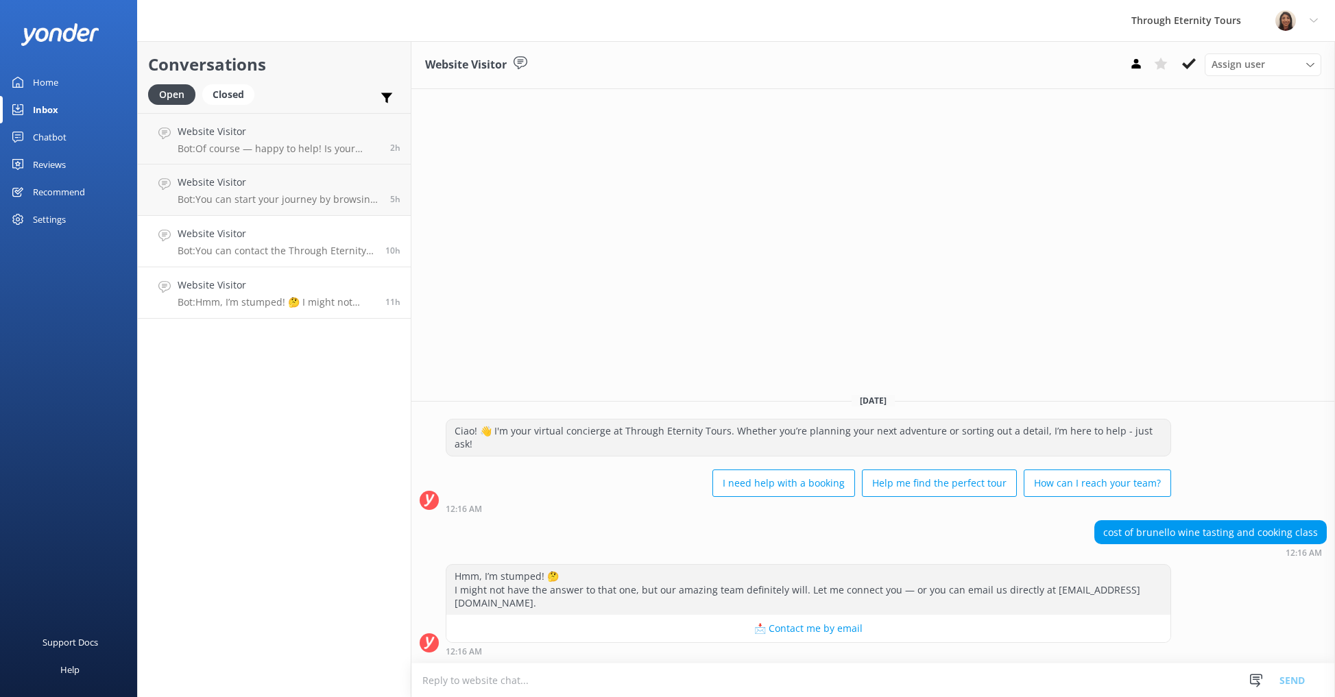
click at [232, 230] on h4 "Website Visitor" at bounding box center [276, 233] width 197 height 15
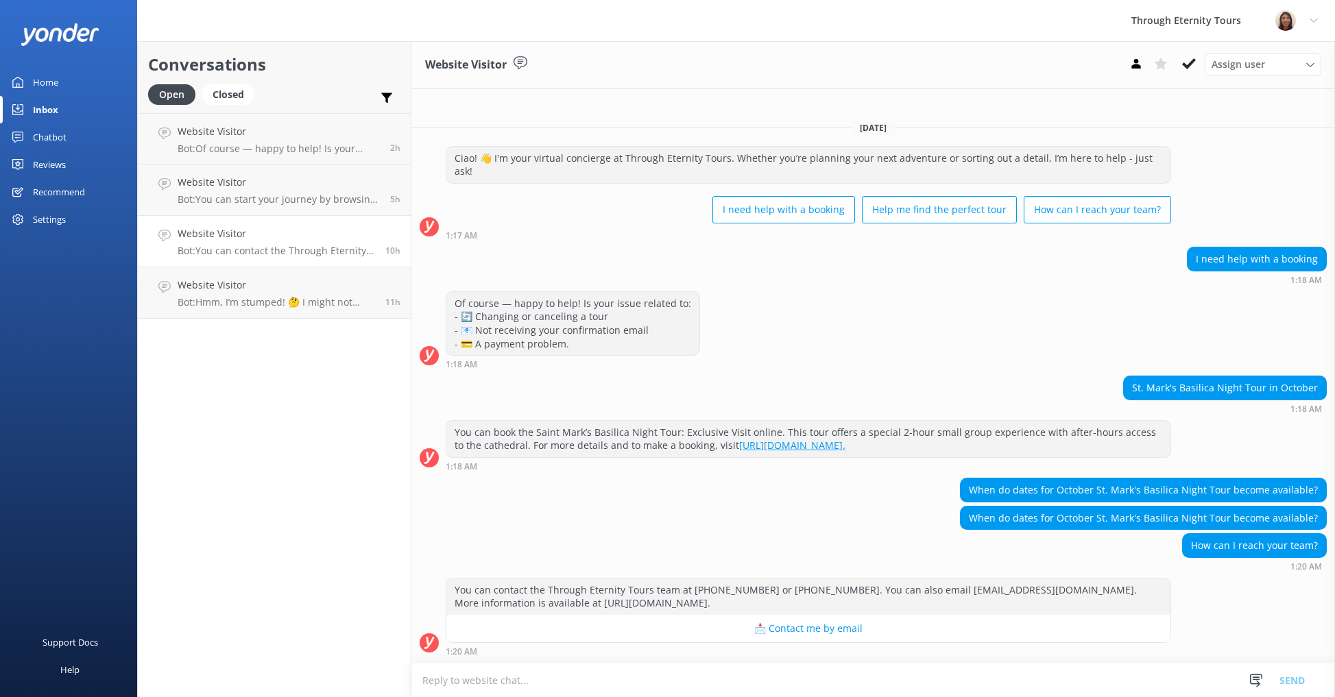
click at [645, 683] on textarea at bounding box center [872, 681] width 923 height 34
paste textarea "Thank you for your inquiry and interest in Through Eternity Tours. I regret to …"
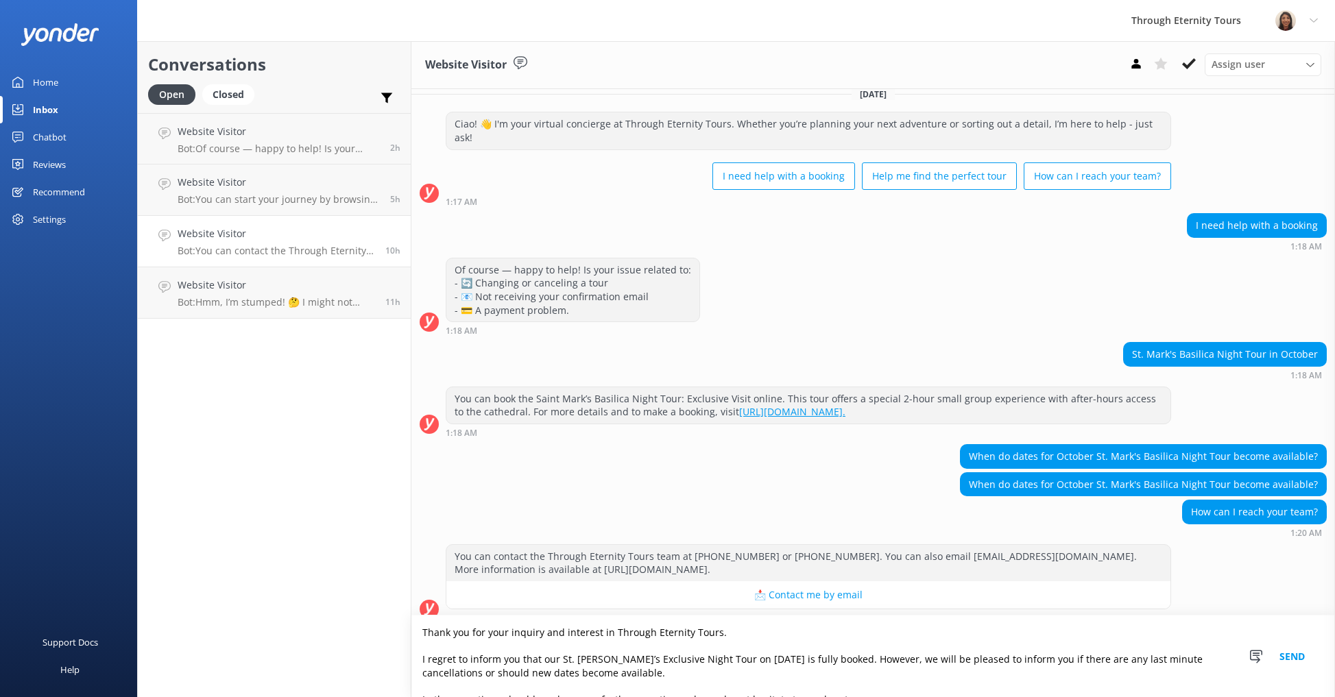
drag, startPoint x: 416, startPoint y: 653, endPoint x: 413, endPoint y: 611, distance: 42.0
click at [413, 612] on div "Website Visitor Assign user [PERSON_NAME] [PERSON_NAME] [PERSON_NAME] Nadya Oks…" at bounding box center [872, 369] width 923 height 656
paste textarea "Hello, my name is [PERSON_NAME] from Through Eternity Tours. Thank you for your…"
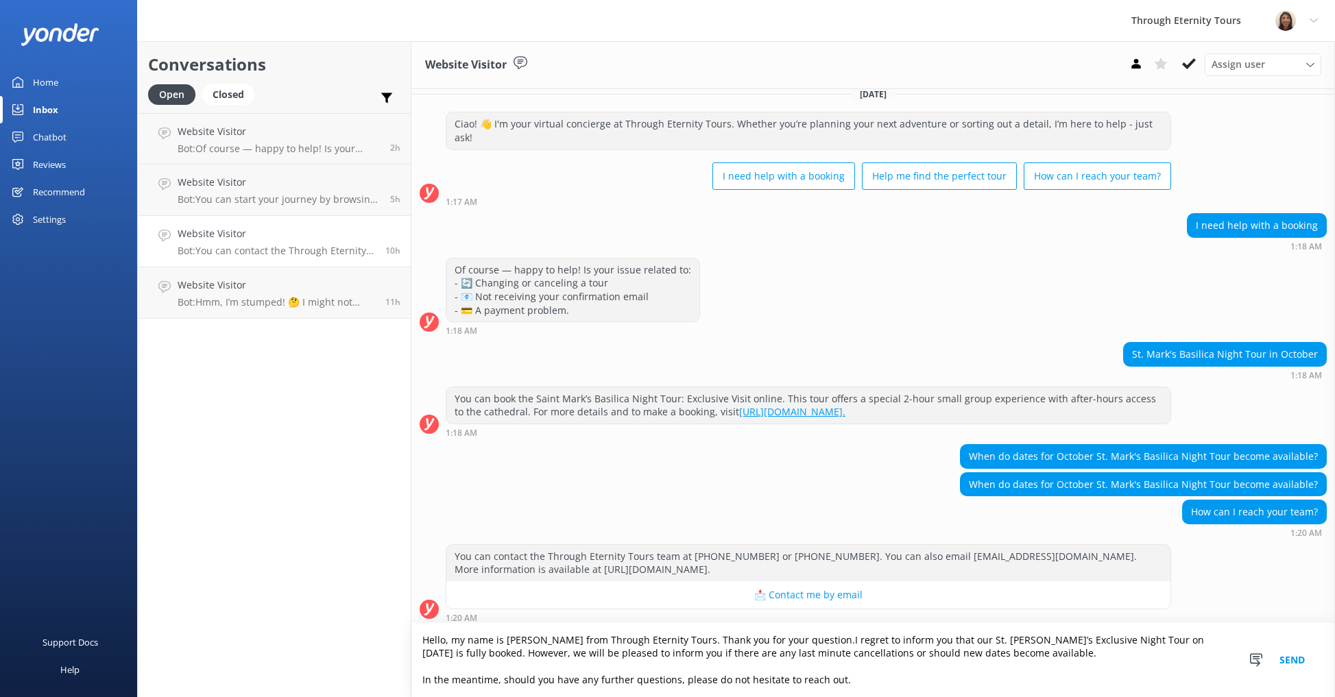
scroll to position [5, 0]
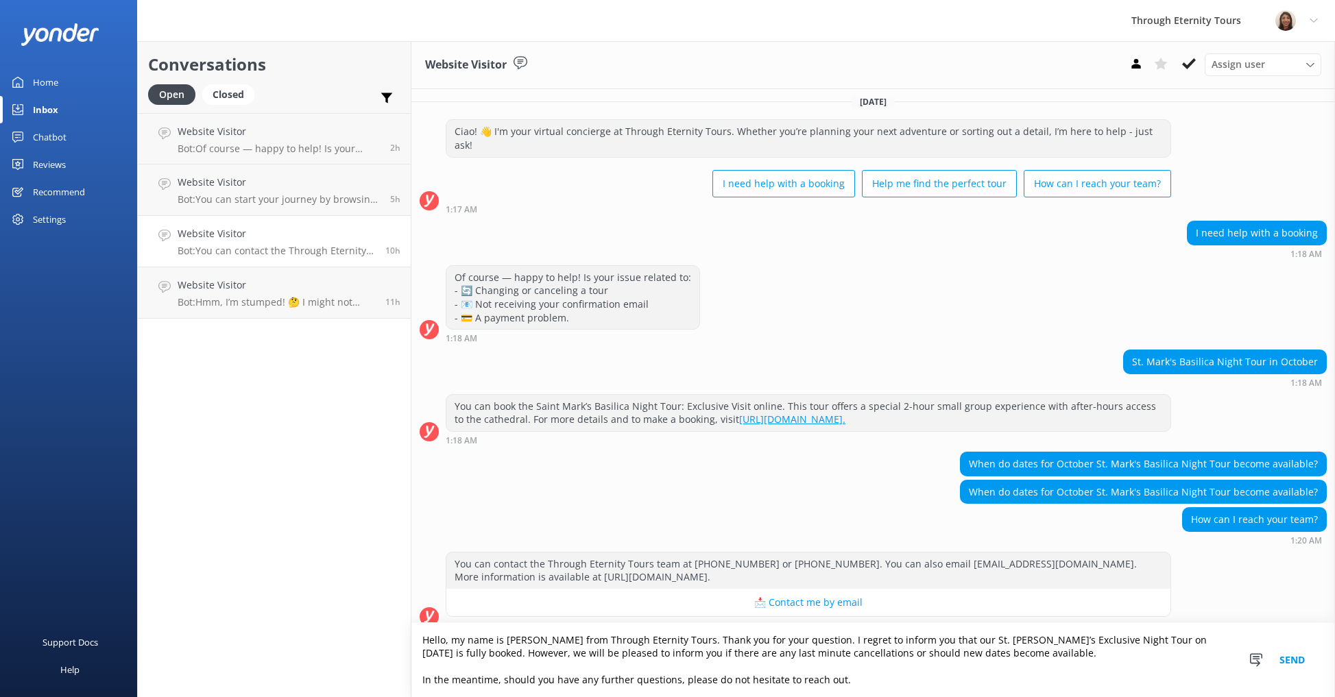
drag, startPoint x: 1044, startPoint y: 647, endPoint x: 1044, endPoint y: 636, distance: 10.3
click at [1044, 647] on textarea "Hello, my name is [PERSON_NAME] from Through Eternity Tours. Thank you for your…" at bounding box center [872, 660] width 923 height 74
drag, startPoint x: 1089, startPoint y: 640, endPoint x: 1123, endPoint y: 642, distance: 34.3
click at [1126, 643] on textarea "Hello, my name is [PERSON_NAME] from Through Eternity Tours. Thank you for your…" at bounding box center [872, 660] width 923 height 74
drag, startPoint x: 849, startPoint y: 683, endPoint x: 801, endPoint y: 639, distance: 65.0
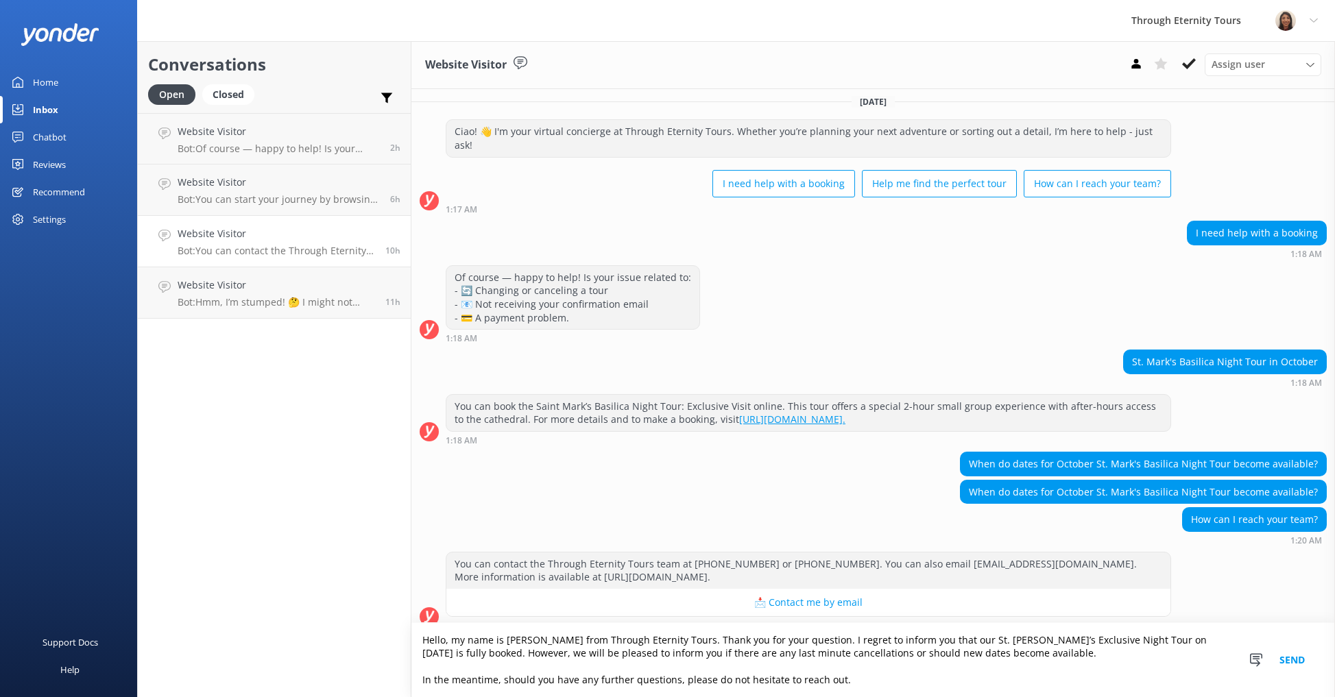
click at [801, 639] on textarea "Hello, my name is [PERSON_NAME] from Through Eternity Tours. Thank you for your…" at bounding box center [872, 660] width 923 height 74
paste textarea "Currently, availability for December has not yet been released for our St. [PER…"
click at [942, 640] on textarea "Hello, my name is [PERSON_NAME] from Through Eternity Tours. Thank you for your…" at bounding box center [872, 660] width 923 height 74
click at [727, 668] on textarea "Hello, my name is [PERSON_NAME] from Through Eternity Tours. Thank you for your…" at bounding box center [872, 660] width 923 height 74
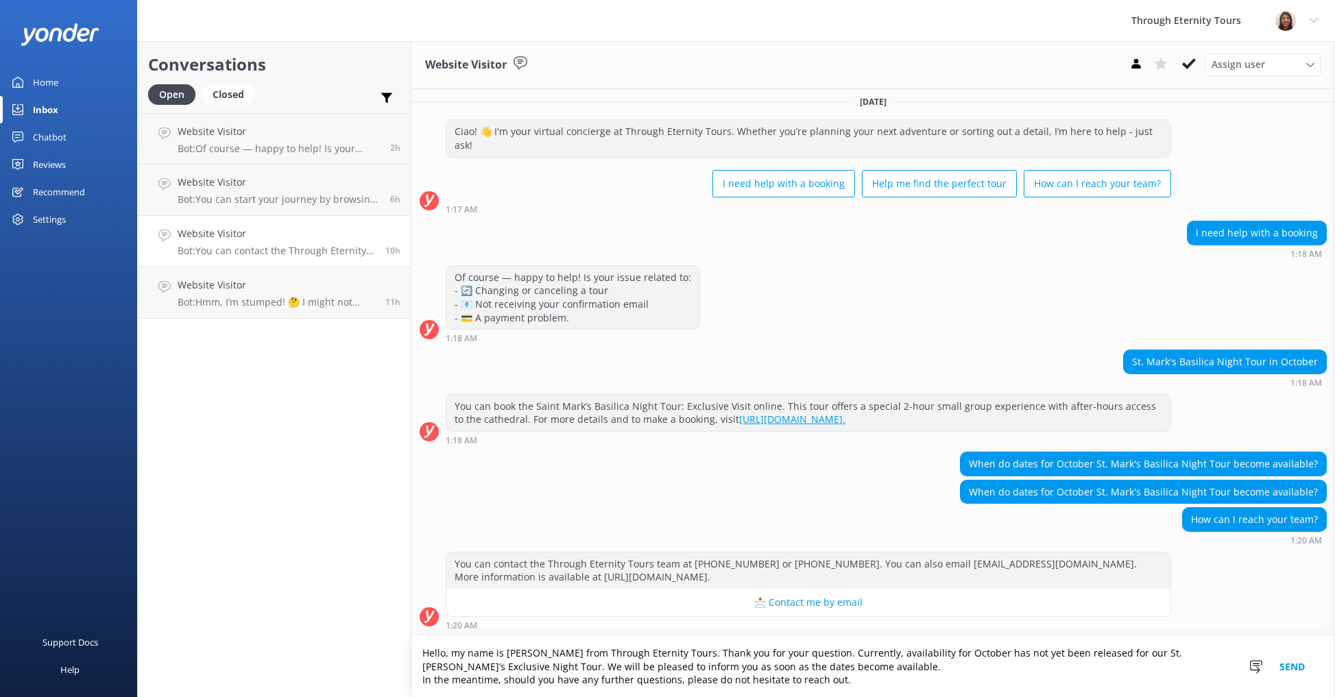
scroll to position [0, 0]
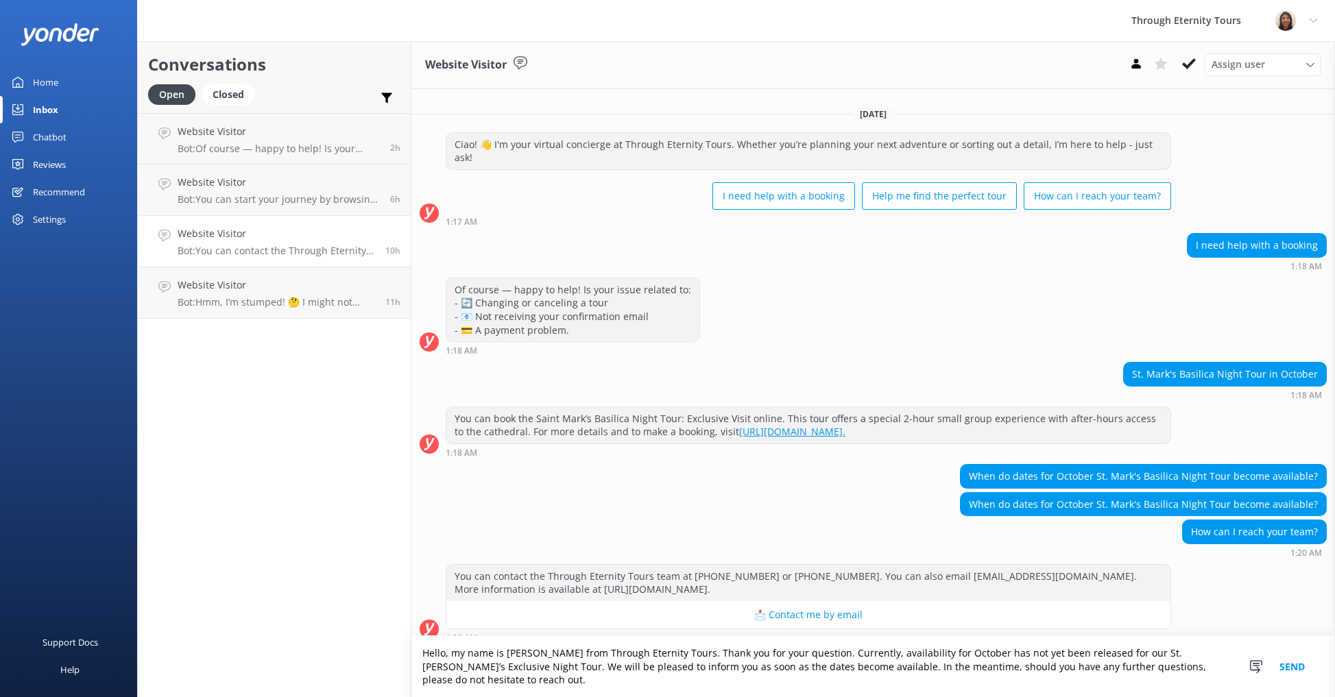
click at [1036, 666] on textarea "Hello, my name is [PERSON_NAME] from Through Eternity Tours. Thank you for your…" at bounding box center [872, 666] width 923 height 61
click at [1035, 666] on textarea "Hello, my name is [PERSON_NAME] from Through Eternity Tours. Thank you for your…" at bounding box center [872, 666] width 923 height 61
type textarea "Hello, my name is [PERSON_NAME] from Through Eternity Tours. Thank you for your…"
click at [1302, 677] on button "Send" at bounding box center [1291, 666] width 51 height 61
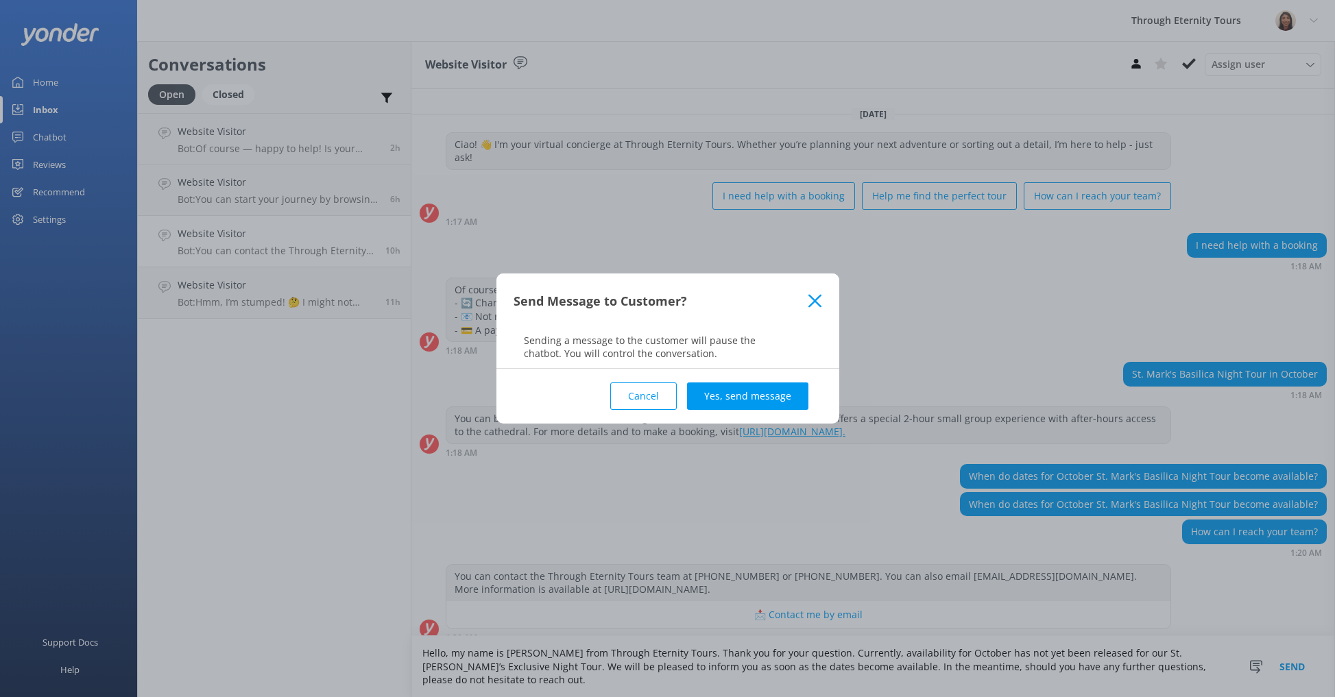
click at [738, 404] on button "Yes, send message" at bounding box center [747, 396] width 121 height 27
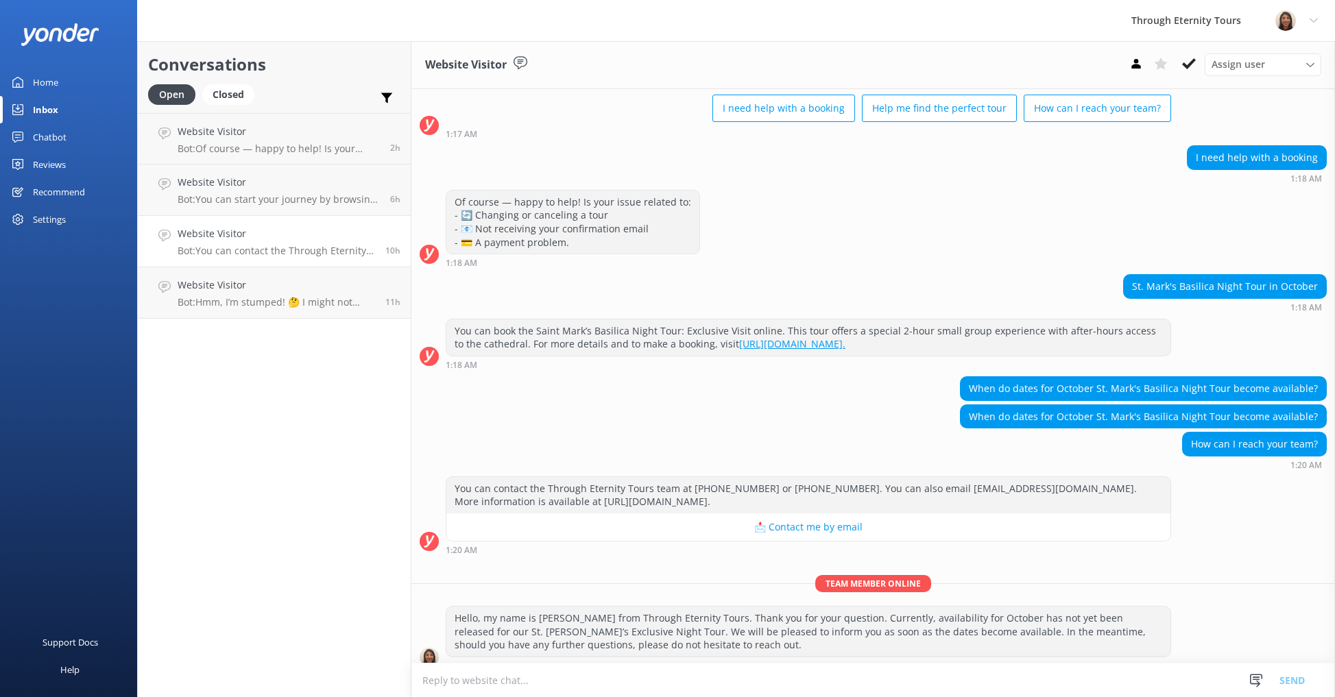
scroll to position [81, 0]
click at [1172, 62] on button at bounding box center [1160, 63] width 25 height 21
click at [1184, 62] on icon at bounding box center [1189, 64] width 14 height 14
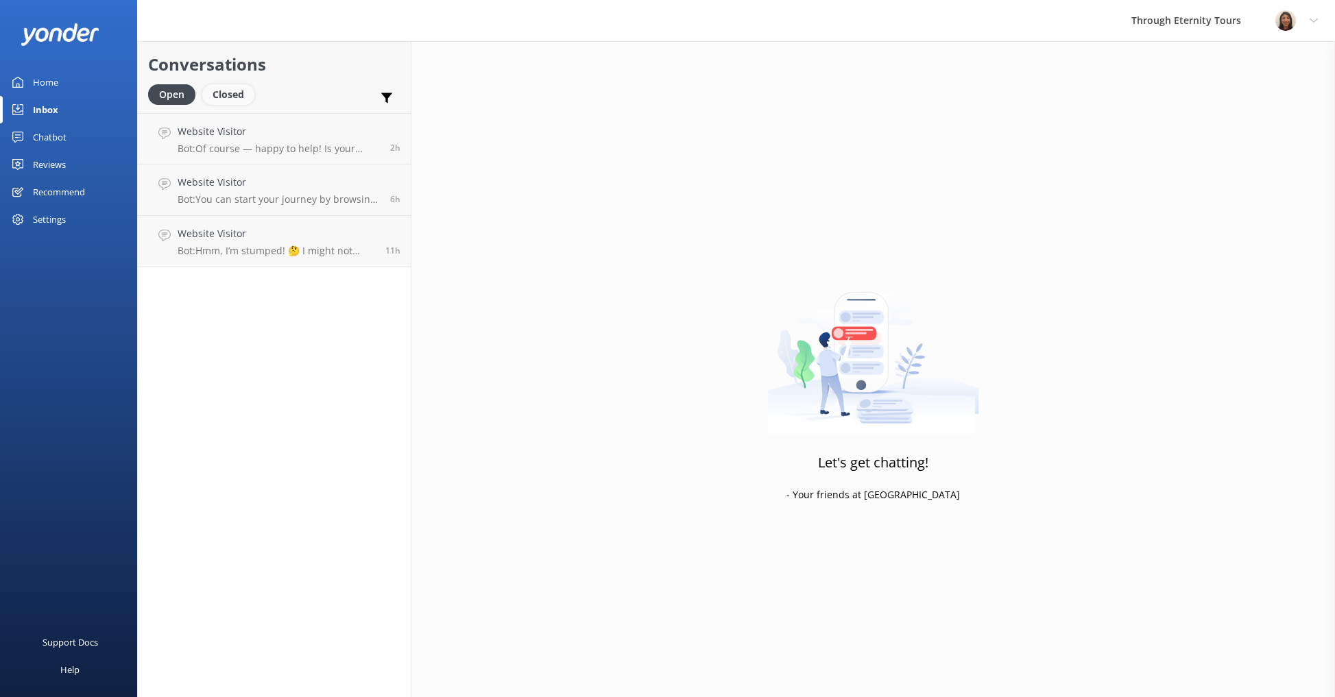
click at [238, 102] on div "Closed" at bounding box center [228, 94] width 52 height 21
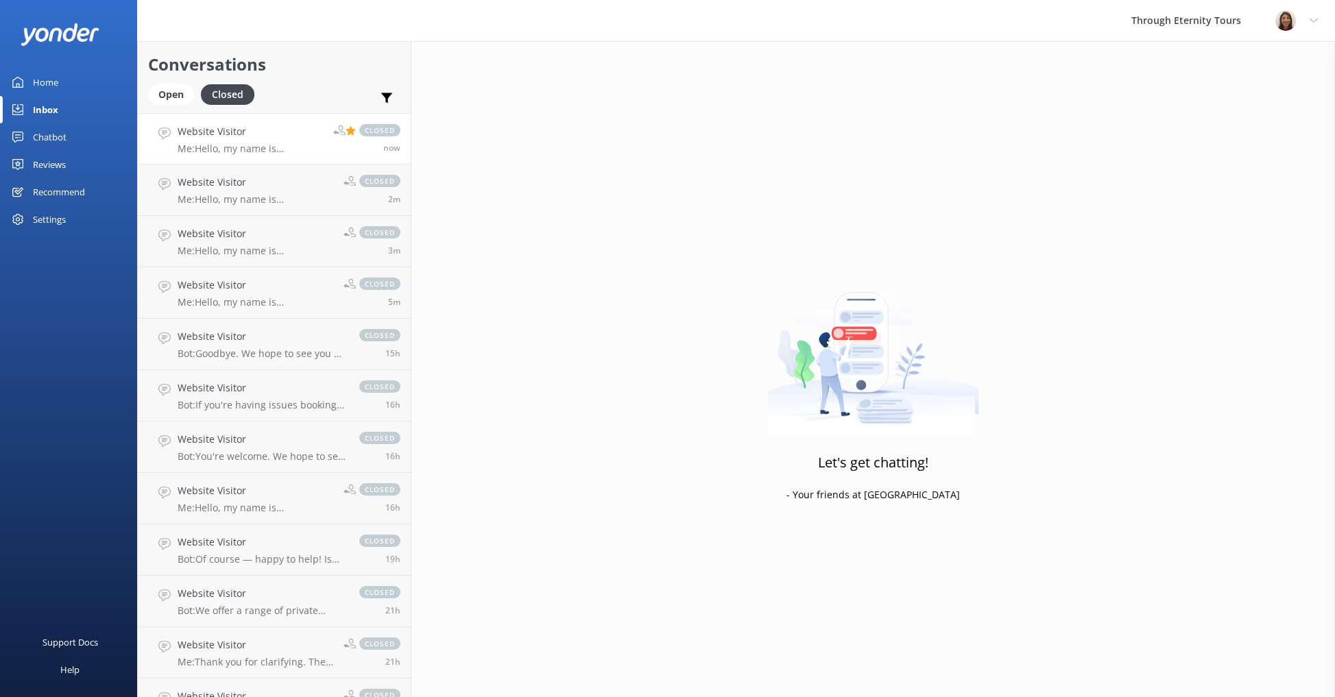
click at [350, 133] on use at bounding box center [351, 130] width 10 height 10
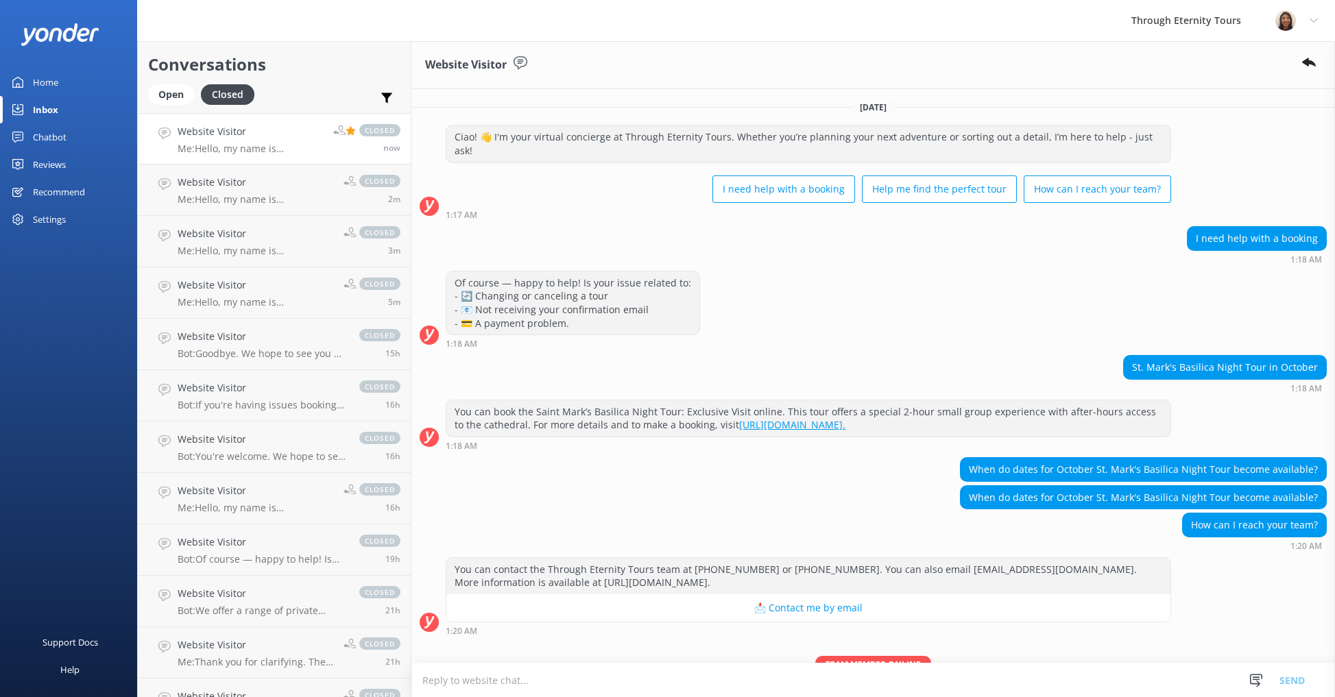
click at [354, 128] on icon at bounding box center [351, 130] width 10 height 10
click at [349, 131] on use at bounding box center [351, 130] width 10 height 10
click at [359, 132] on div "closed" at bounding box center [366, 130] width 67 height 12
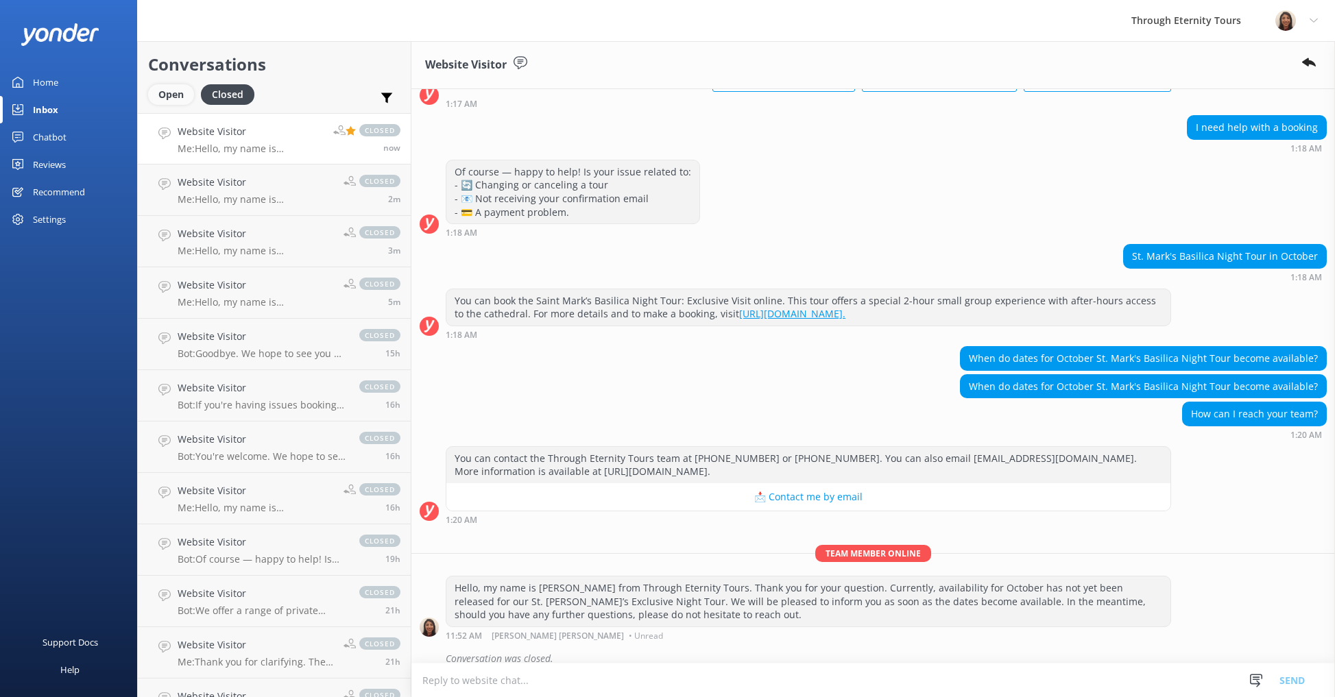
click at [167, 93] on div "Open" at bounding box center [171, 94] width 46 height 21
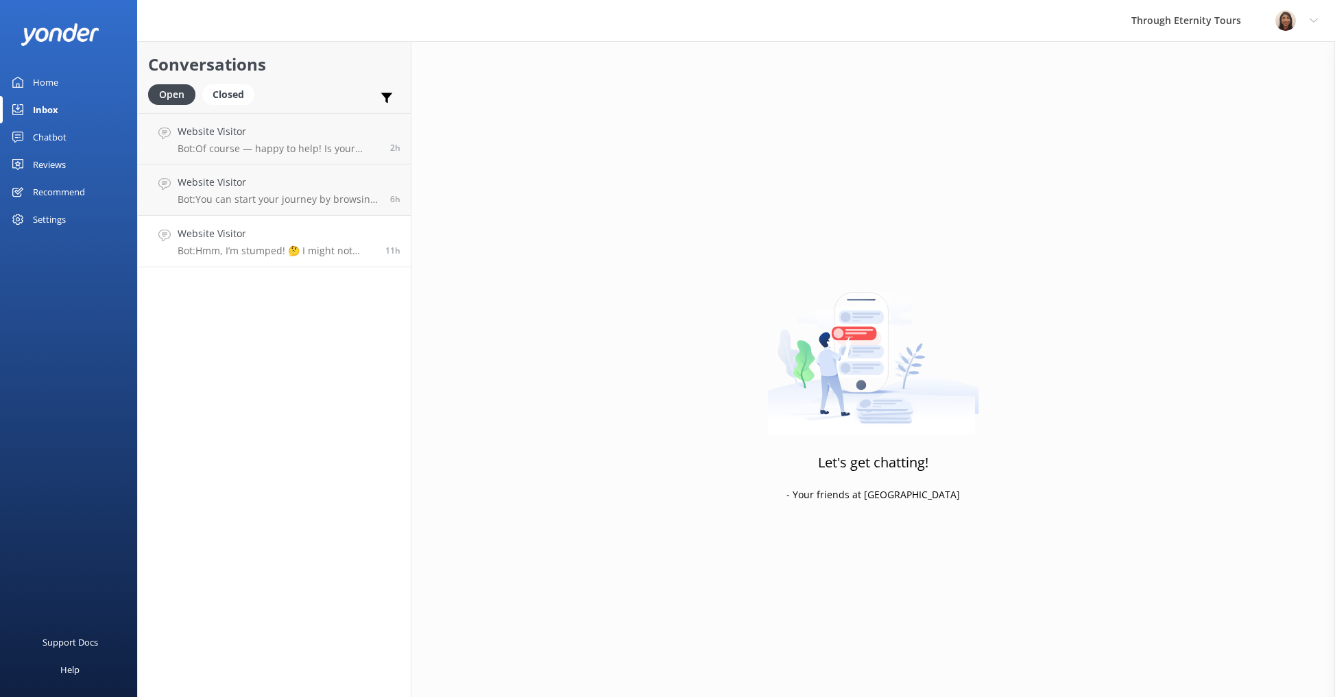
click at [247, 260] on link "Website Visitor Bot: Hmm, I’m stumped! 🤔 I might not have the answer to that on…" at bounding box center [274, 241] width 273 height 51
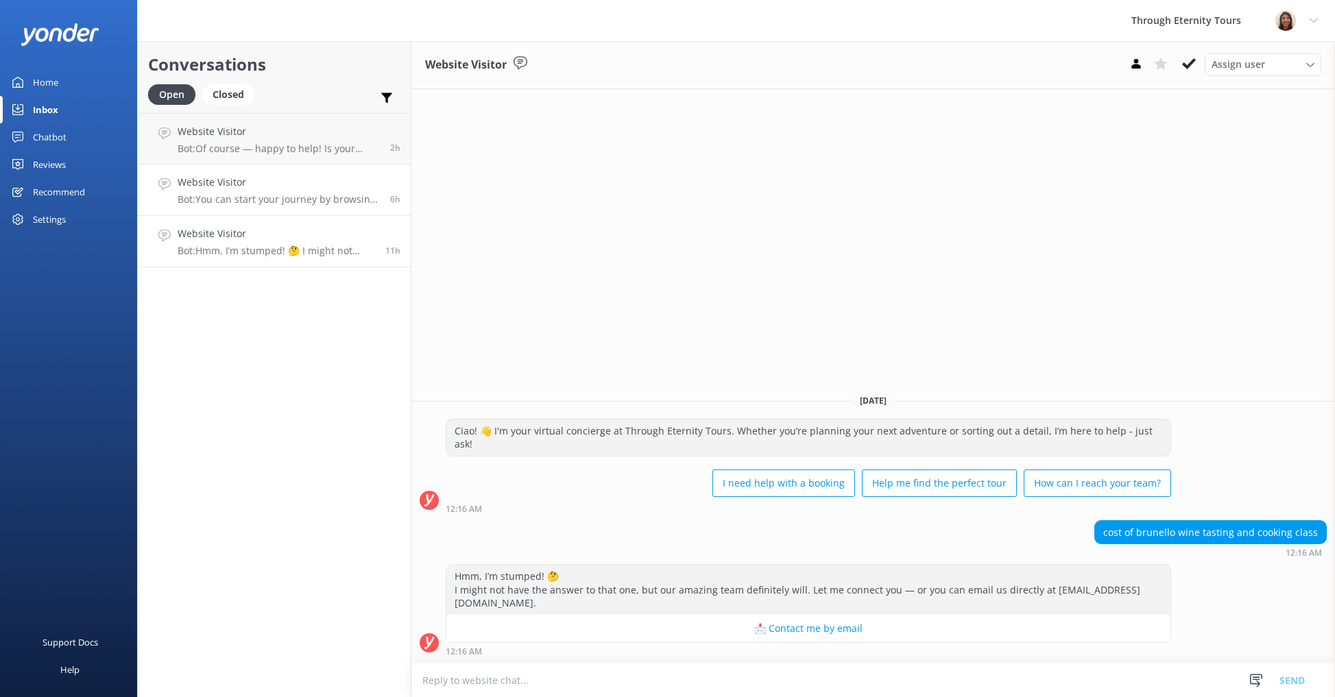
drag, startPoint x: 259, startPoint y: 176, endPoint x: 285, endPoint y: 199, distance: 34.5
click at [259, 176] on h4 "Website Visitor" at bounding box center [279, 182] width 202 height 15
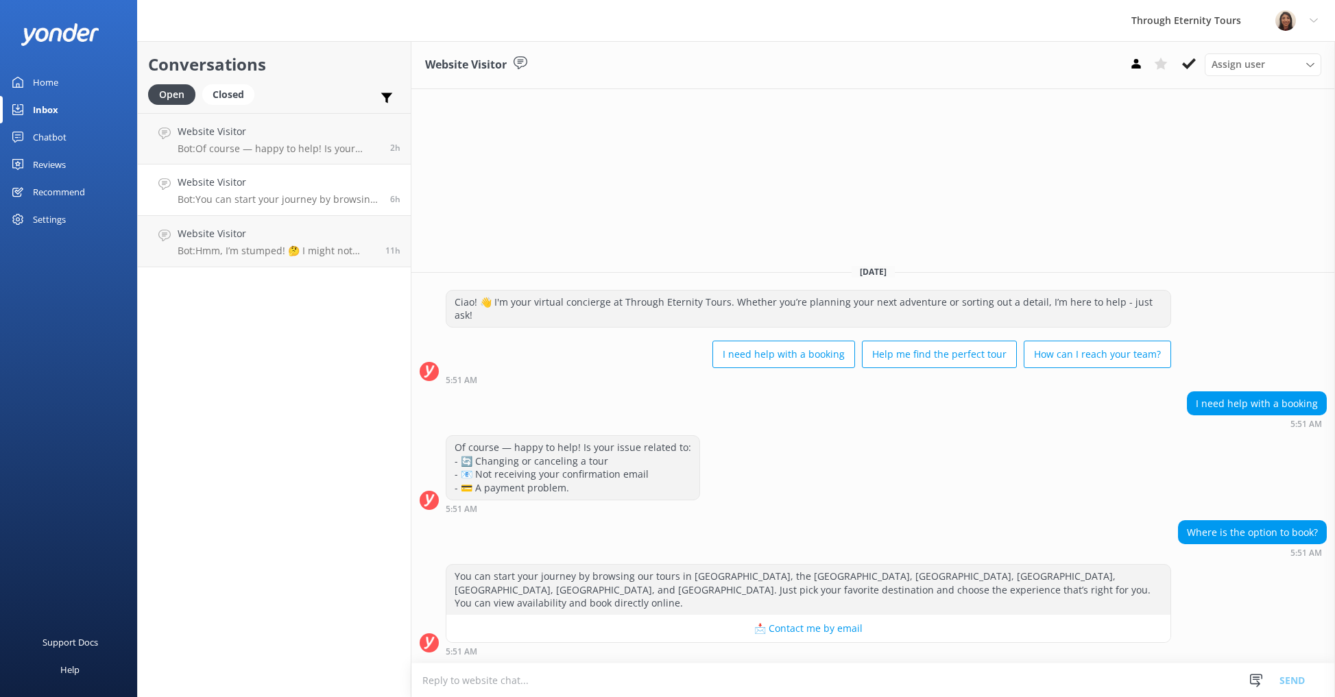
click at [529, 681] on textarea at bounding box center [872, 681] width 923 height 34
paste textarea "Hello, my name is [PERSON_NAME] from Through Eternity Tours. How can I assist y…"
type textarea "Hello, my name is [PERSON_NAME] from Through Eternity Tours. How can I assist y…"
click at [1227, 59] on span "Assign user" at bounding box center [1237, 64] width 53 height 15
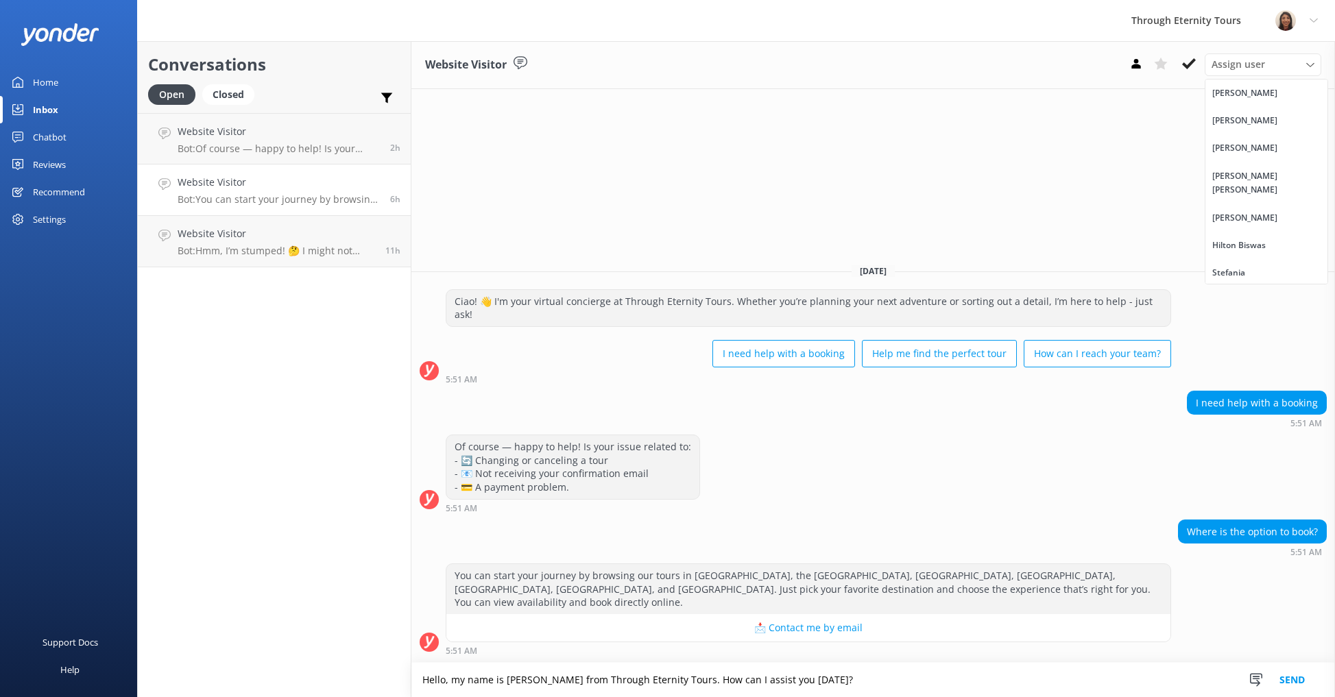
click at [1246, 175] on div "[PERSON_NAME] [PERSON_NAME]" at bounding box center [1266, 183] width 108 height 28
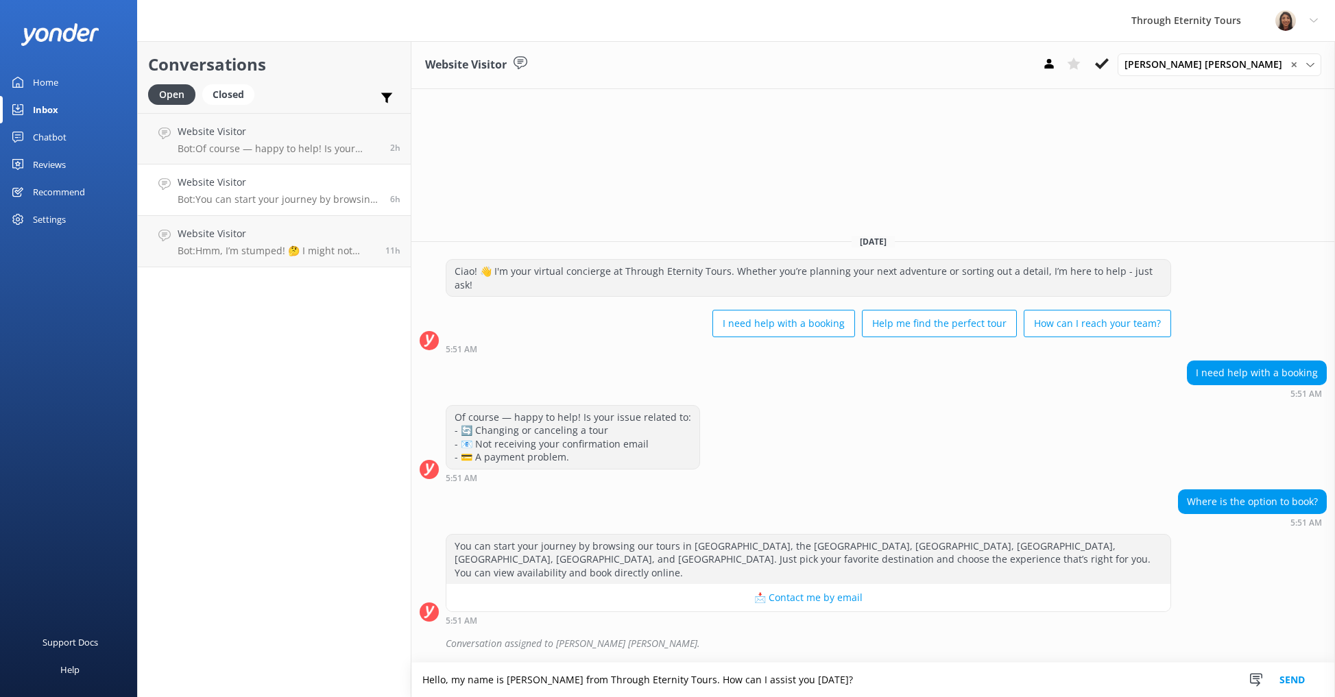
click at [1285, 673] on button "Send" at bounding box center [1291, 680] width 51 height 34
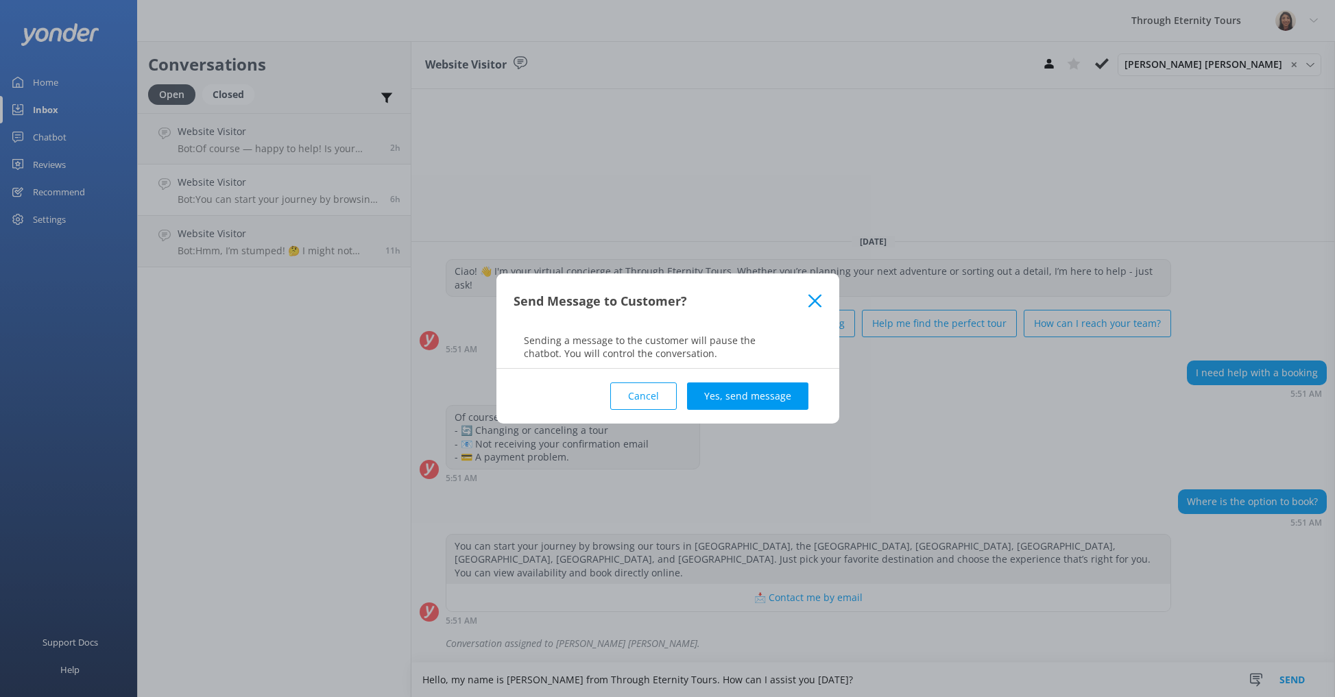
click at [759, 395] on button "Yes, send message" at bounding box center [747, 396] width 121 height 27
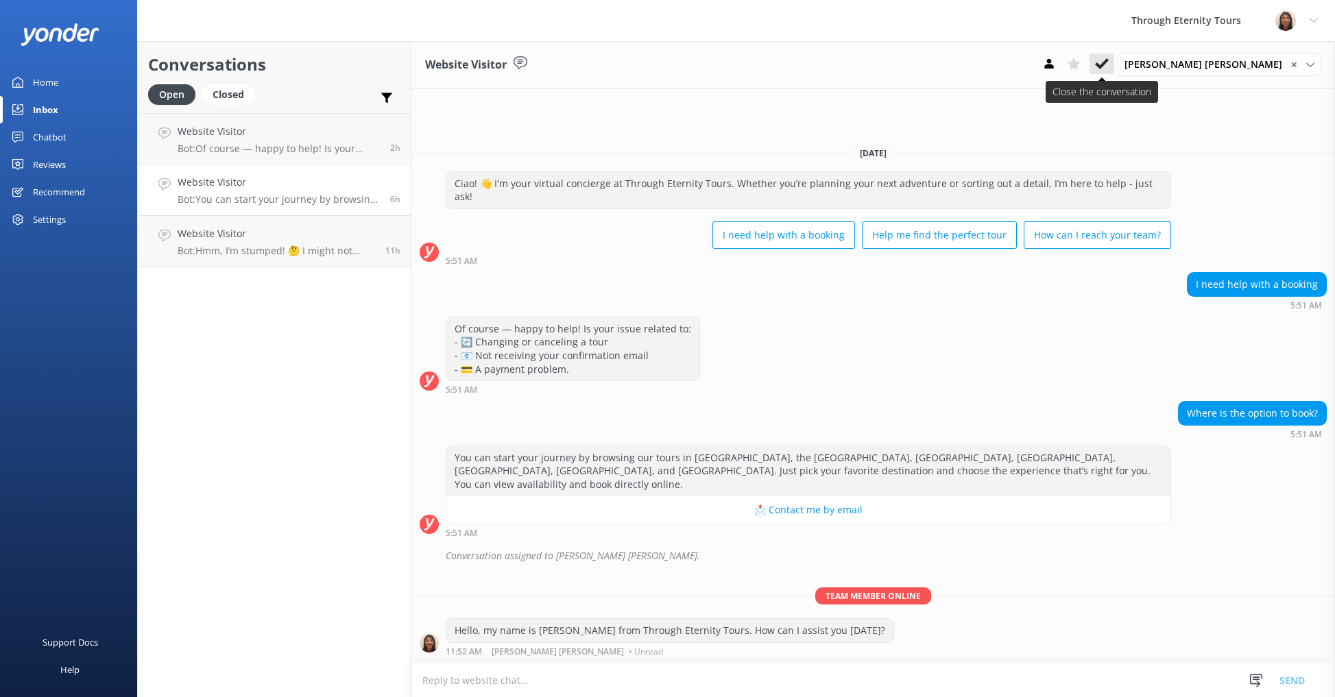
click at [1109, 64] on icon at bounding box center [1102, 64] width 14 height 14
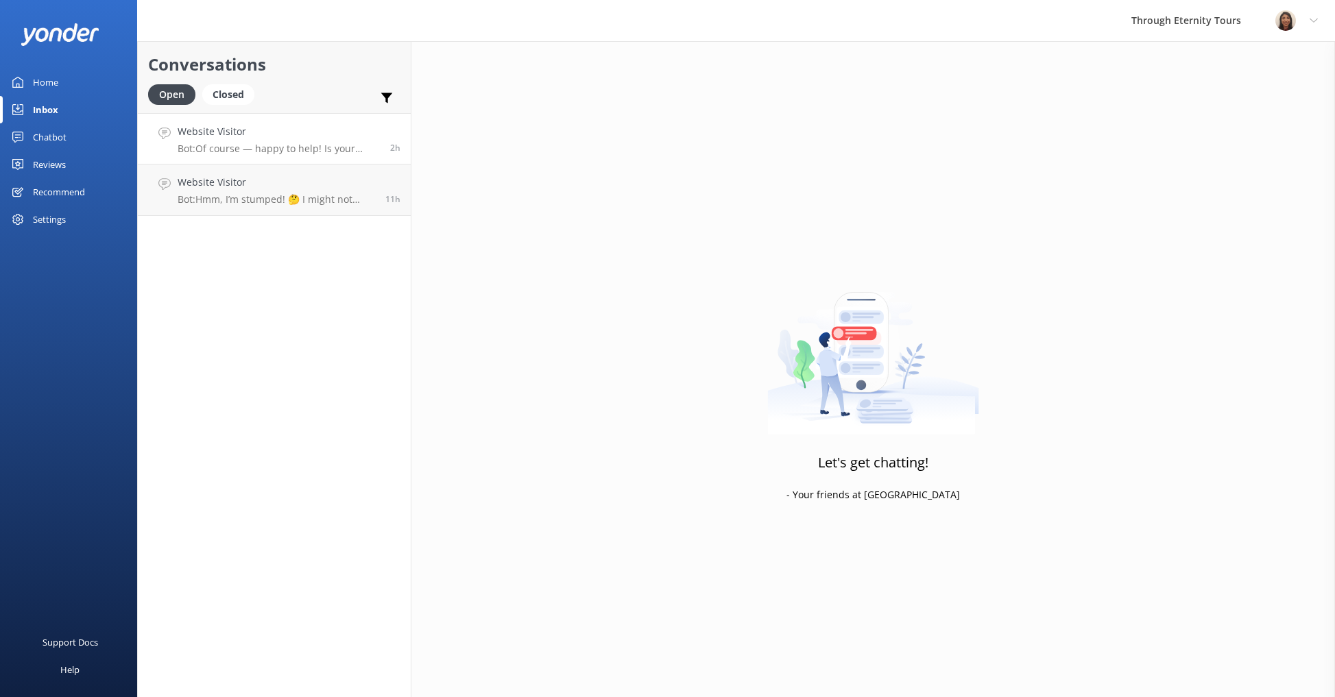
click at [213, 160] on link "Website Visitor Bot: Of course — happy to help! Is your issue related to: - 🔄 C…" at bounding box center [274, 138] width 273 height 51
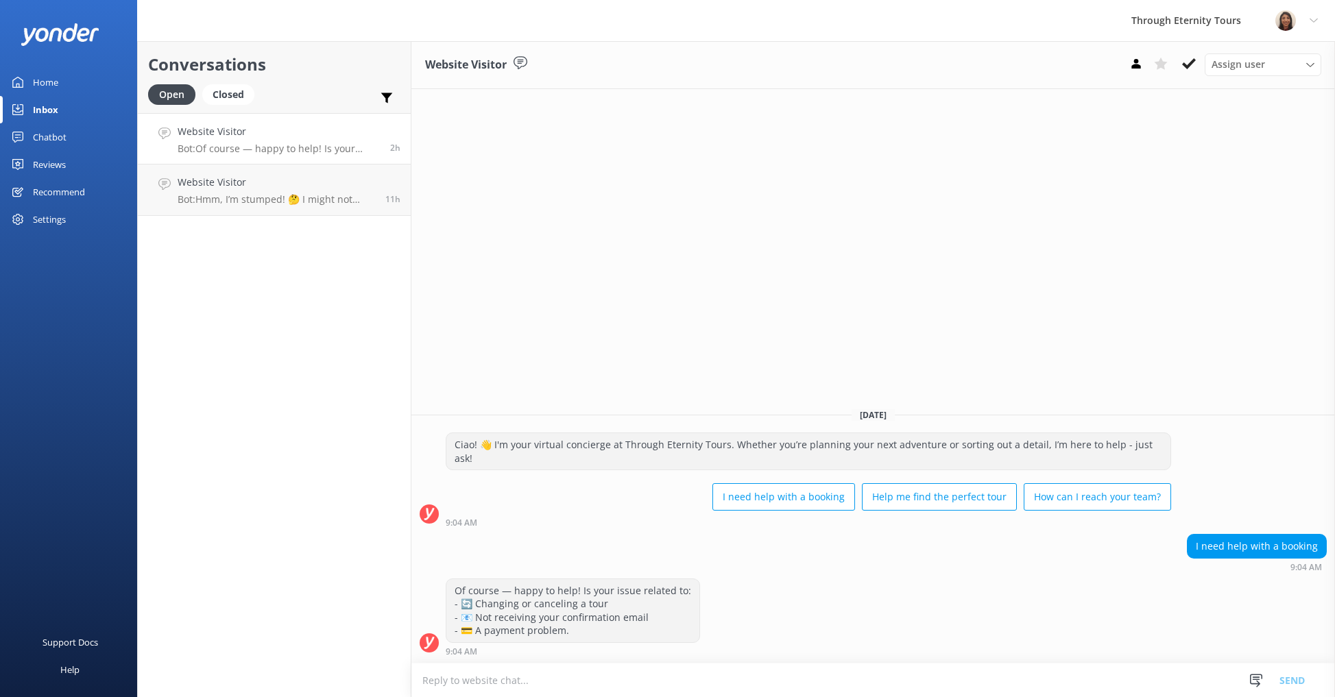
click at [944, 677] on textarea at bounding box center [872, 681] width 923 height 34
type textarea "Hello, my name is [PERSON_NAME] from Through Eternity Tours. How can I assist y…"
drag, startPoint x: 1278, startPoint y: 54, endPoint x: 1278, endPoint y: 69, distance: 14.4
click at [1278, 54] on div "Assign user [PERSON_NAME] [PERSON_NAME] [PERSON_NAME] Nadya Oks [PERSON_NAME] […" at bounding box center [1263, 64] width 117 height 22
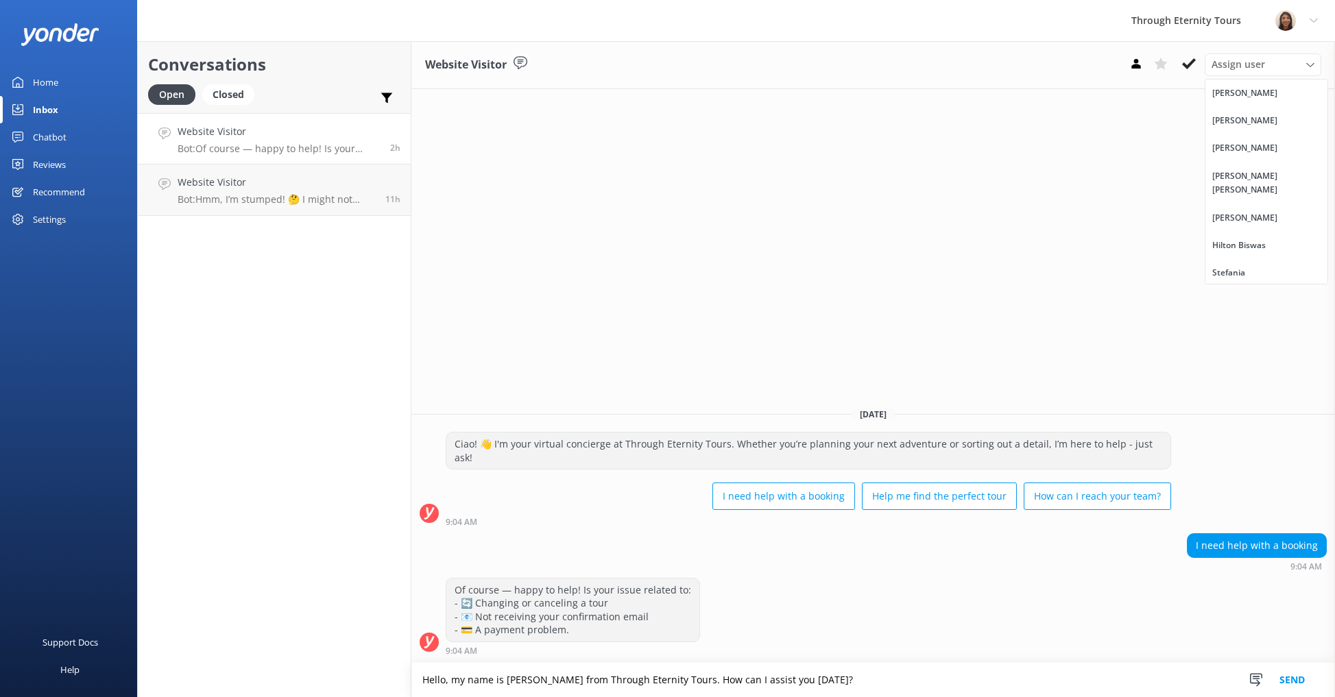
drag, startPoint x: 1227, startPoint y: 174, endPoint x: 1155, endPoint y: 176, distance: 72.0
click at [1227, 174] on div "[PERSON_NAME] [PERSON_NAME]" at bounding box center [1266, 183] width 108 height 28
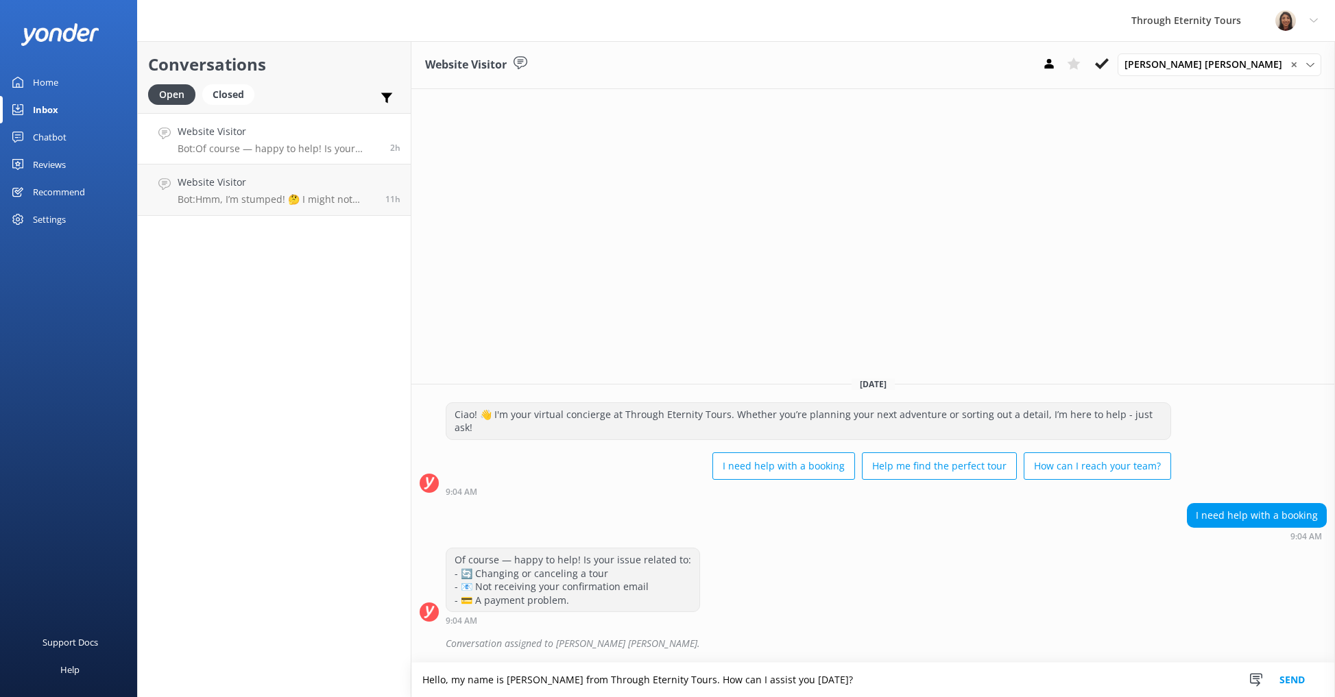
click at [1294, 679] on button "Send" at bounding box center [1291, 680] width 51 height 34
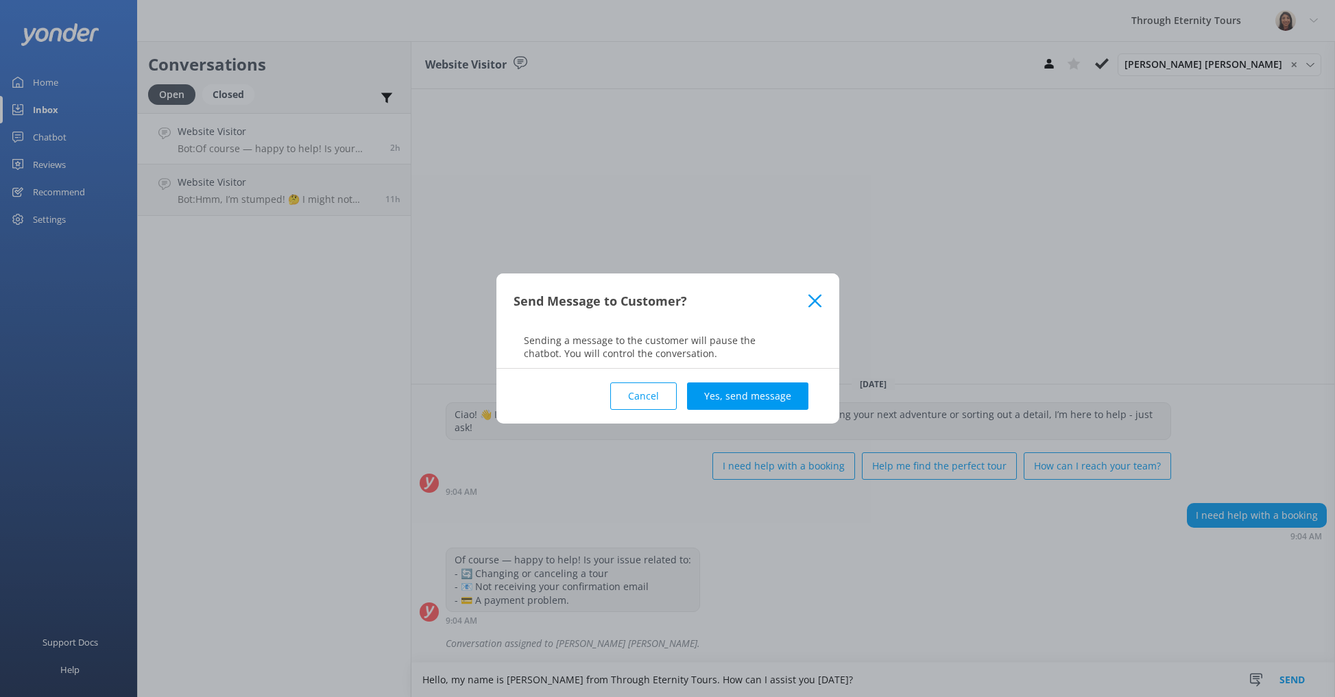
click at [773, 398] on button "Yes, send message" at bounding box center [747, 396] width 121 height 27
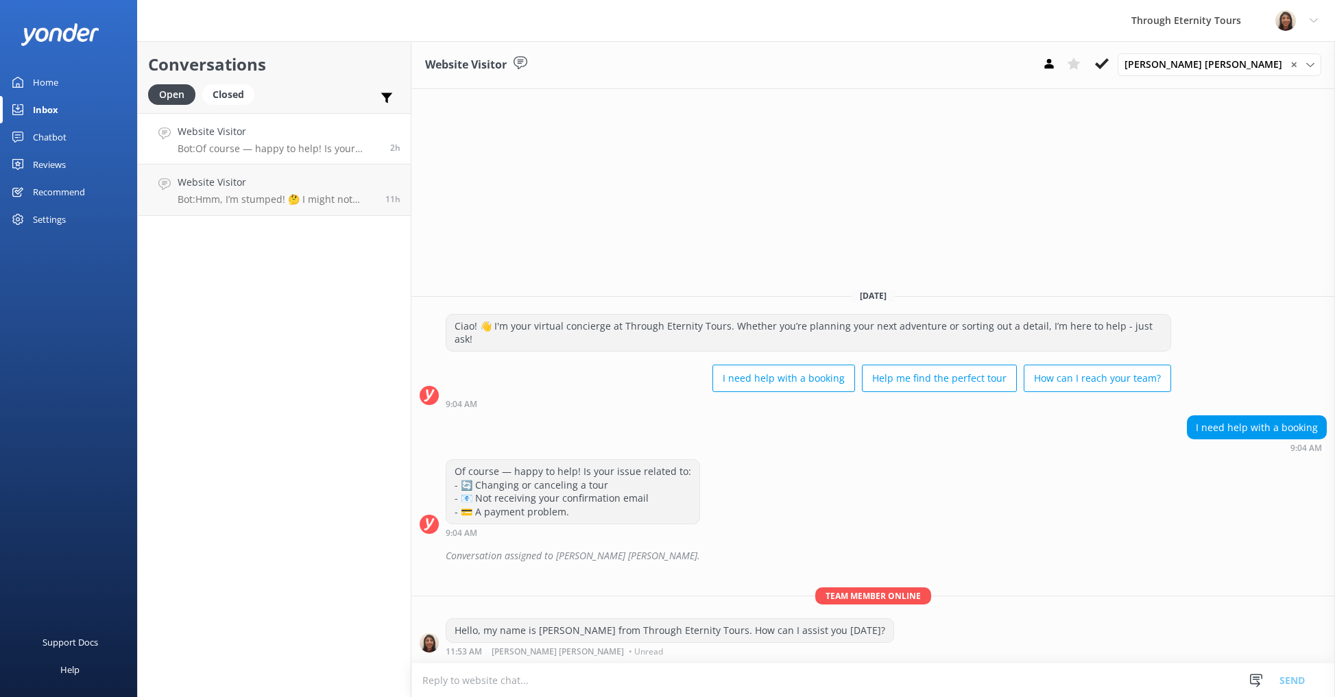
drag, startPoint x: 1173, startPoint y: 65, endPoint x: 1166, endPoint y: 73, distance: 10.7
click at [1109, 65] on use at bounding box center [1102, 63] width 14 height 11
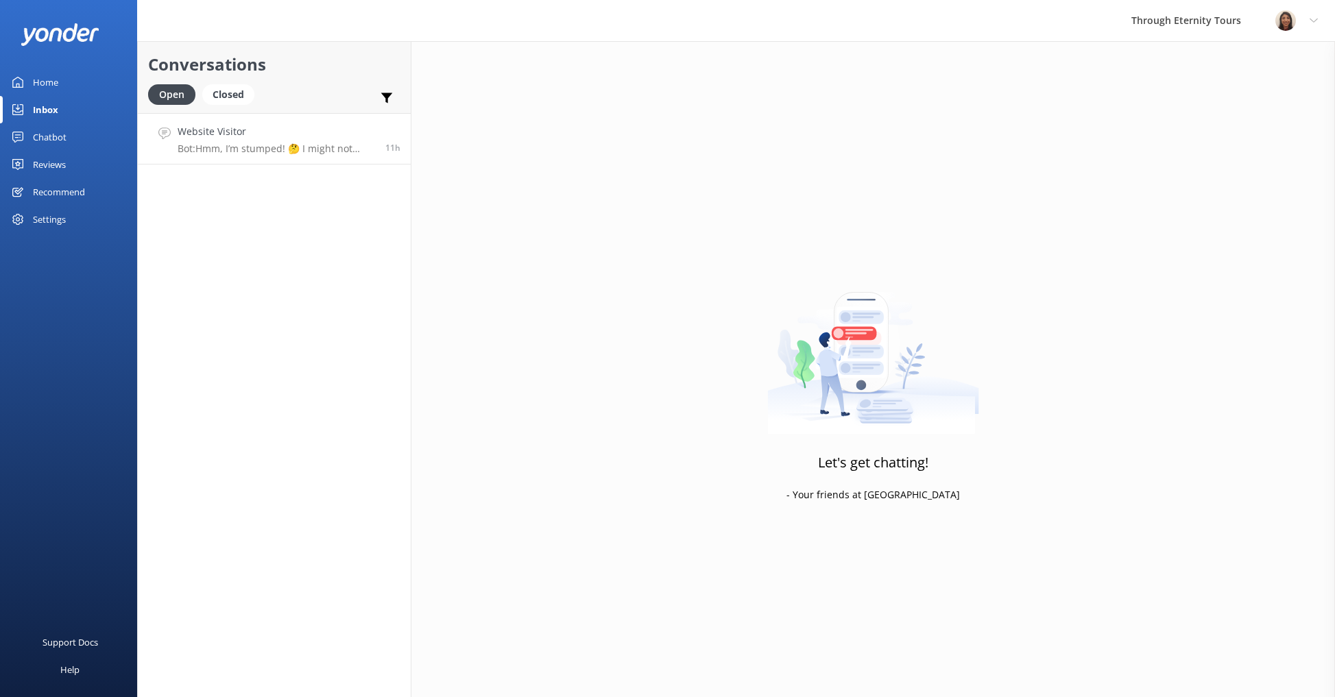
click at [278, 145] on p "Bot: Hmm, I’m stumped! 🤔 I might not have the answer to that one, but our amazi…" at bounding box center [276, 149] width 197 height 12
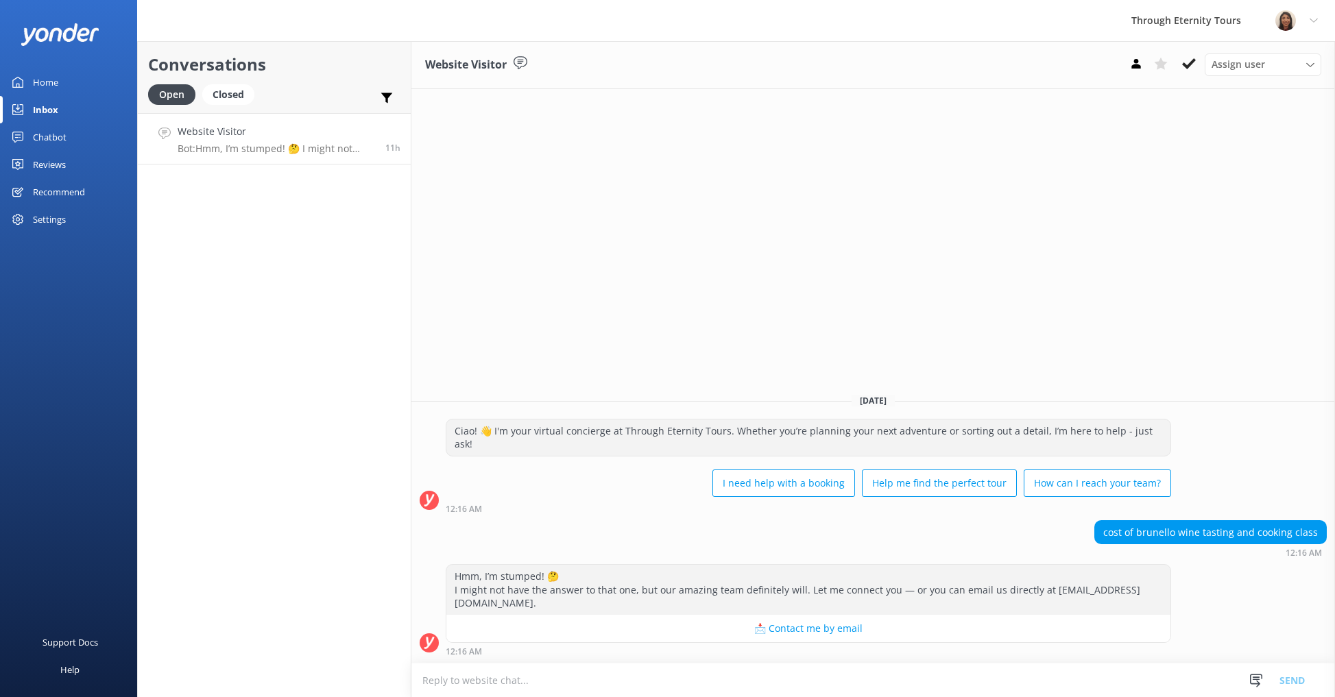
paste textarea "Hello, my name is [PERSON_NAME] from Through Eternity Tours. Thank you for your…"
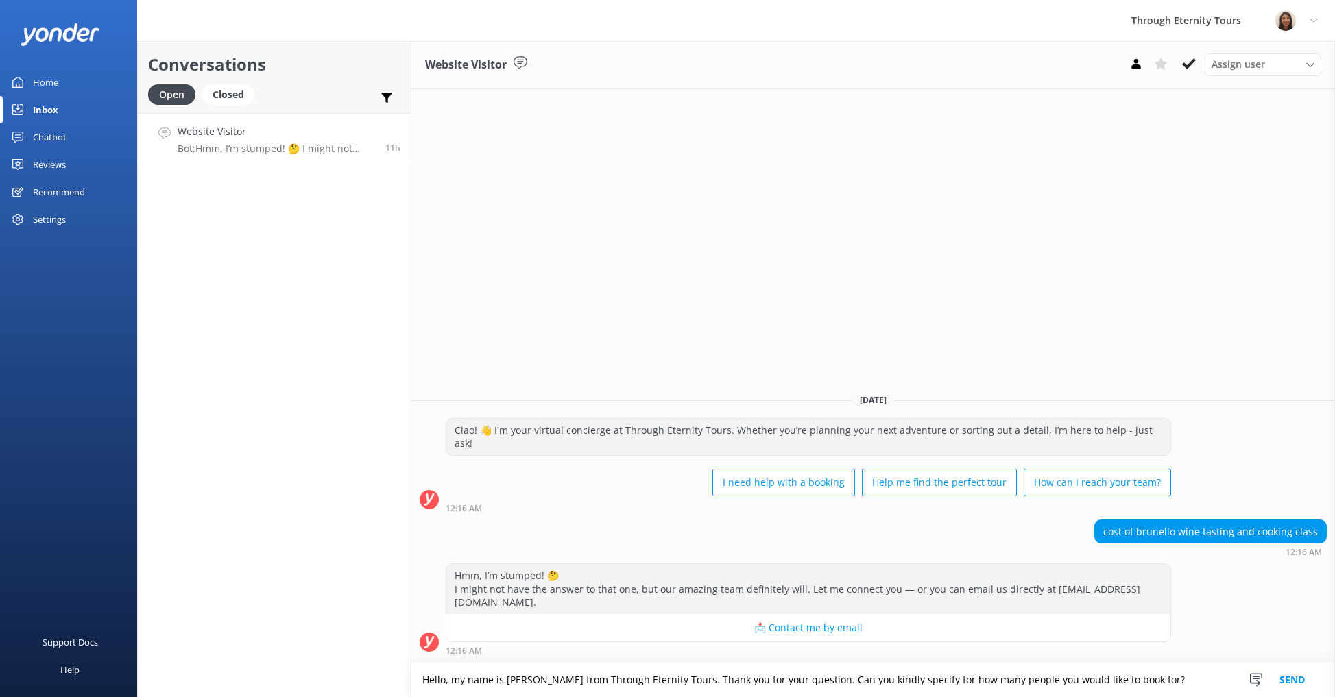
type textarea "Hello, my name is [PERSON_NAME] from Through Eternity Tours. Thank you for your…"
click at [1294, 678] on button "Send" at bounding box center [1291, 680] width 51 height 34
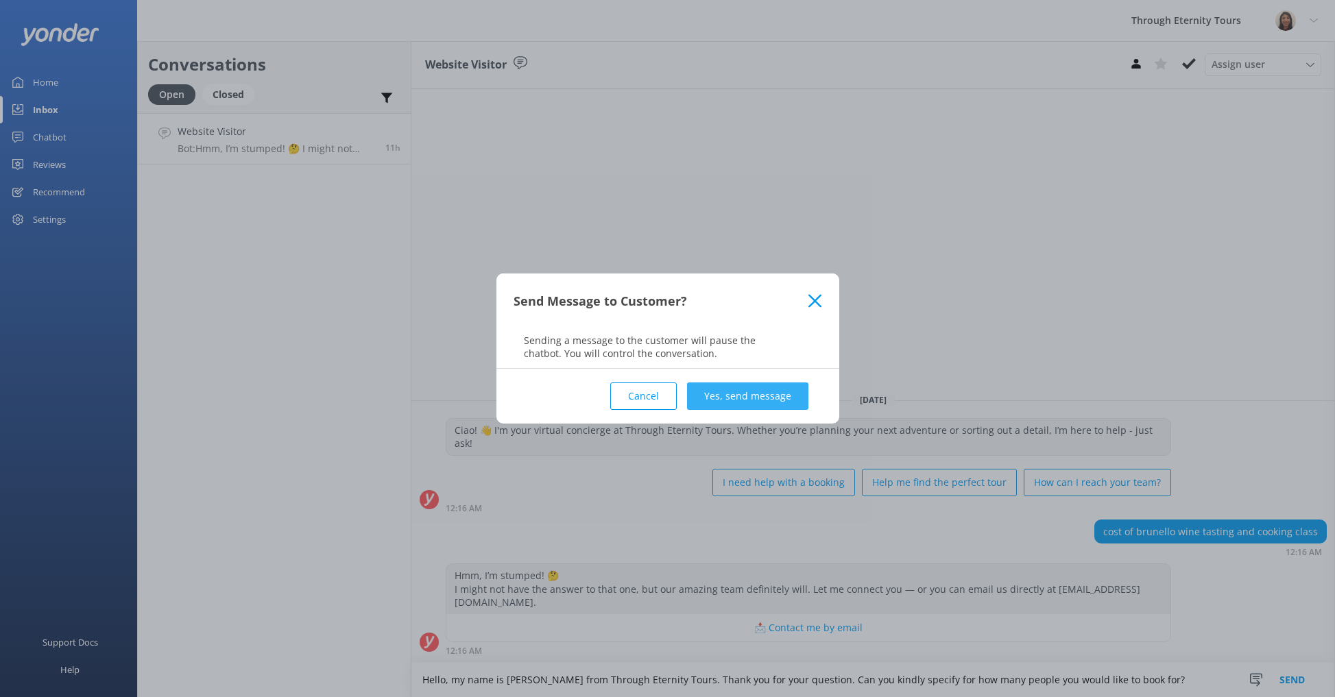
click at [747, 405] on button "Yes, send message" at bounding box center [747, 396] width 121 height 27
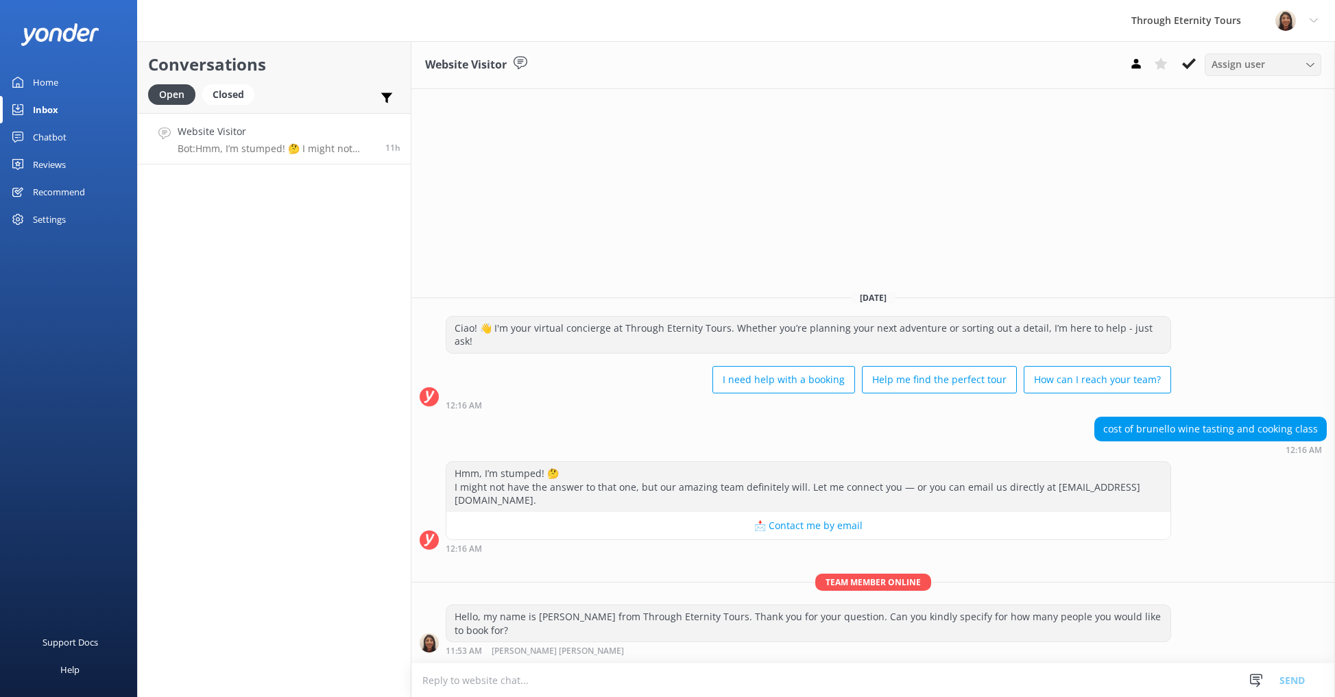
click at [1213, 62] on span "Assign user" at bounding box center [1237, 64] width 53 height 15
click at [1246, 168] on link "[PERSON_NAME] [PERSON_NAME]" at bounding box center [1266, 183] width 122 height 42
click at [1185, 66] on use at bounding box center [1189, 63] width 14 height 11
